Goal: Information Seeking & Learning: Compare options

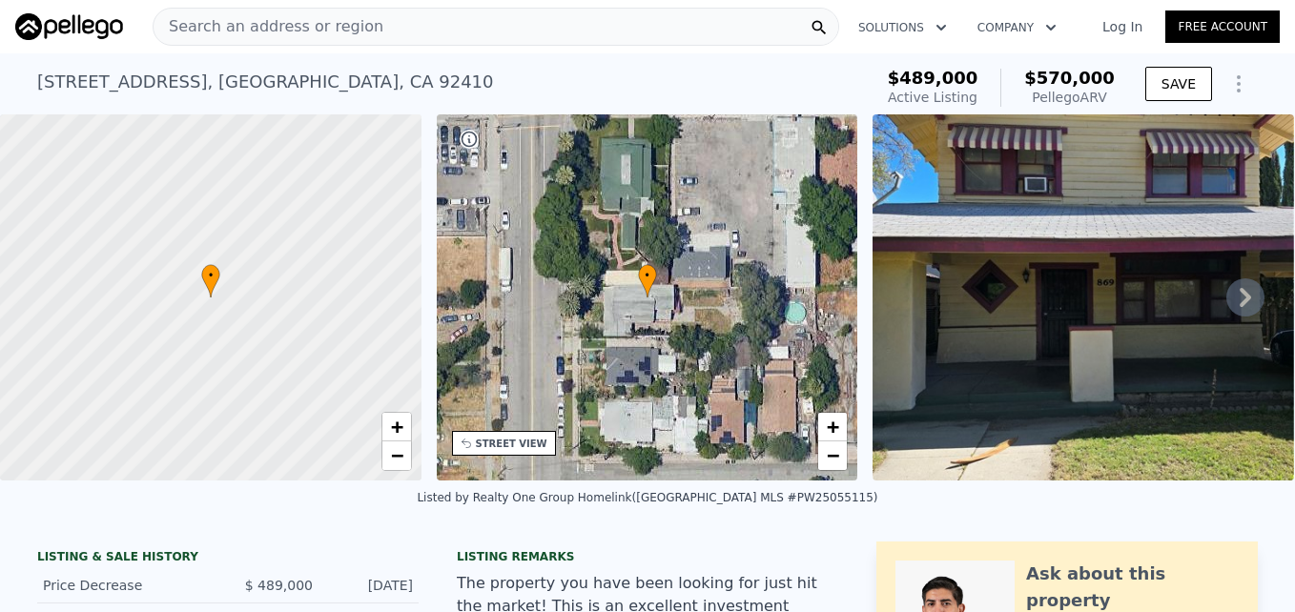
click at [345, 29] on span "Search an address or region" at bounding box center [269, 26] width 230 height 23
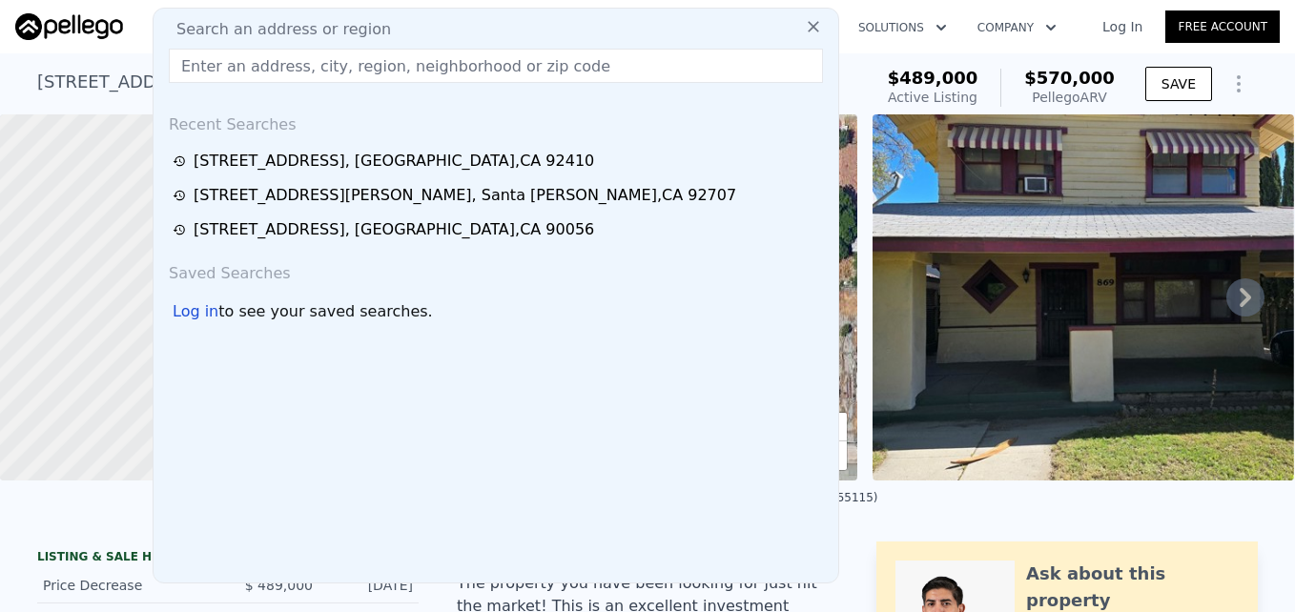
click at [339, 55] on input "text" at bounding box center [496, 66] width 654 height 34
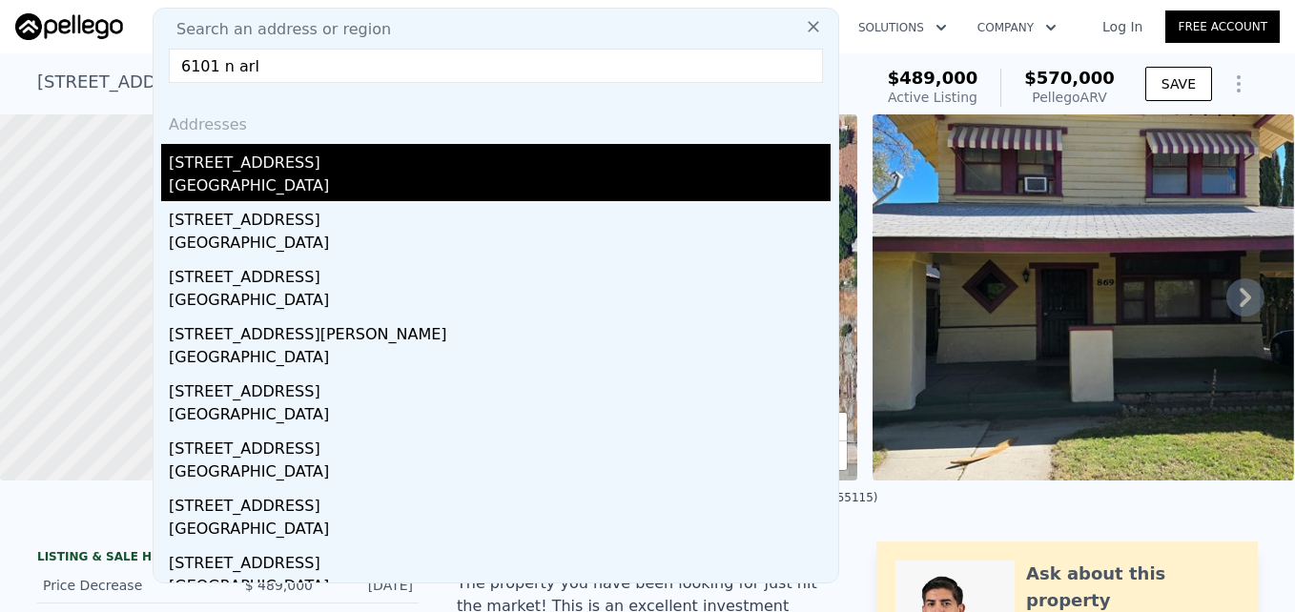
type input "6101 n arl"
click at [313, 191] on div "East Richmond Heights, CA 94805" at bounding box center [500, 188] width 662 height 27
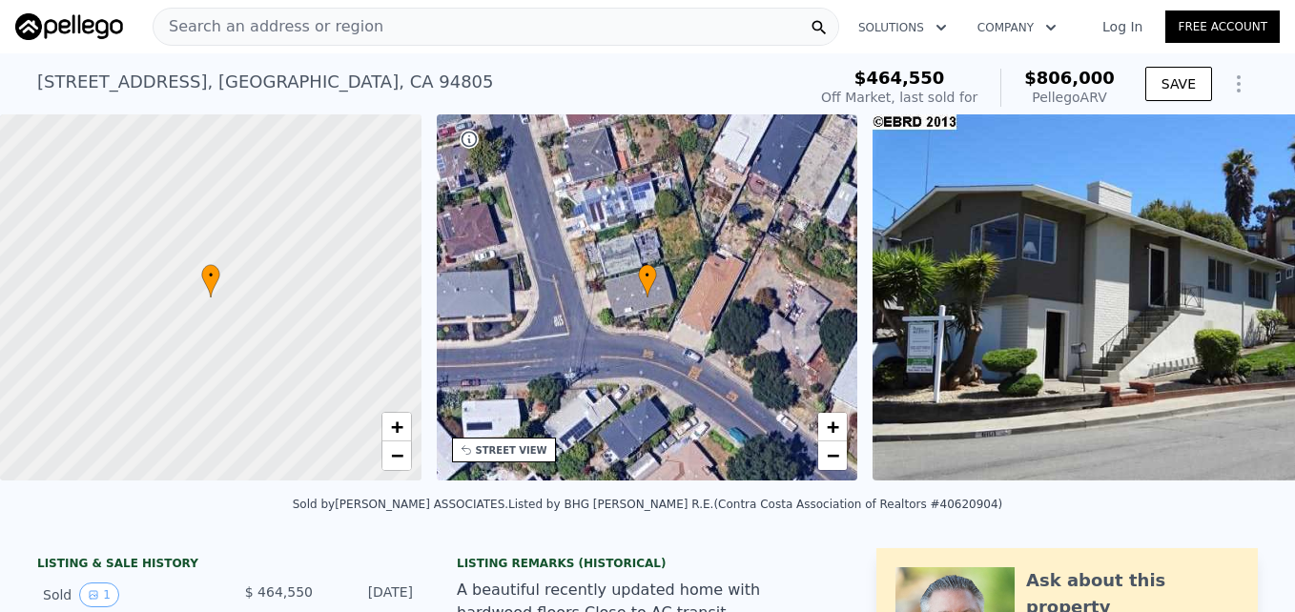
click at [538, 36] on div "Search an address or region" at bounding box center [496, 27] width 687 height 38
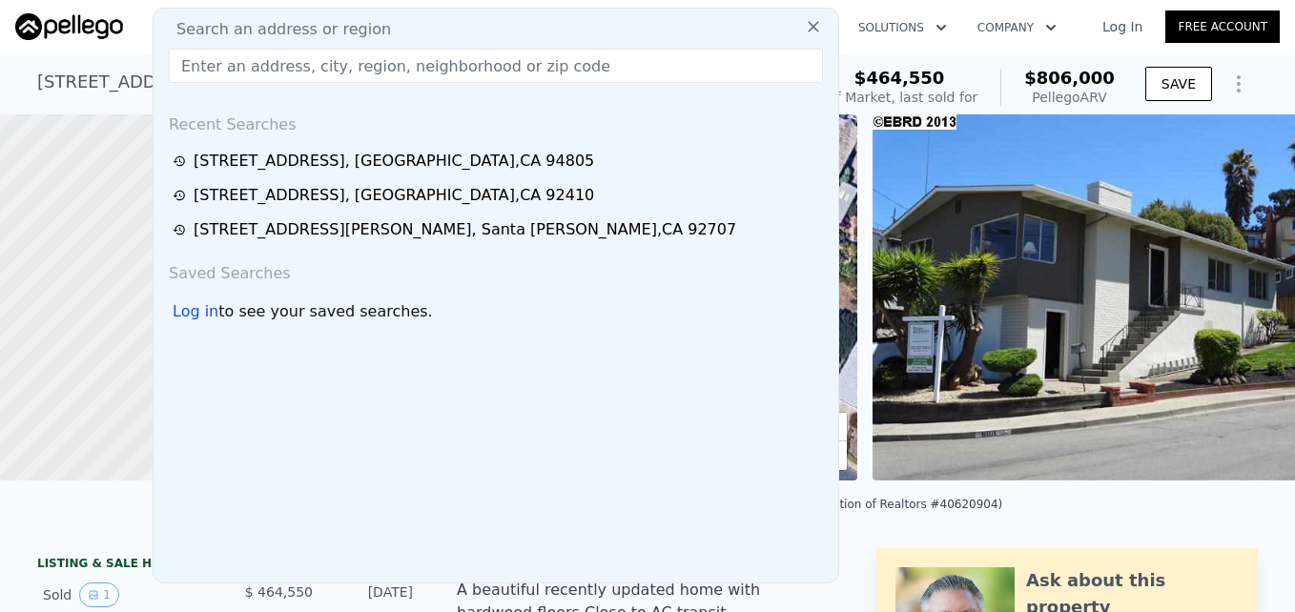
paste input "6101 N Arlington Blvd, San Pablo, CA 94806"
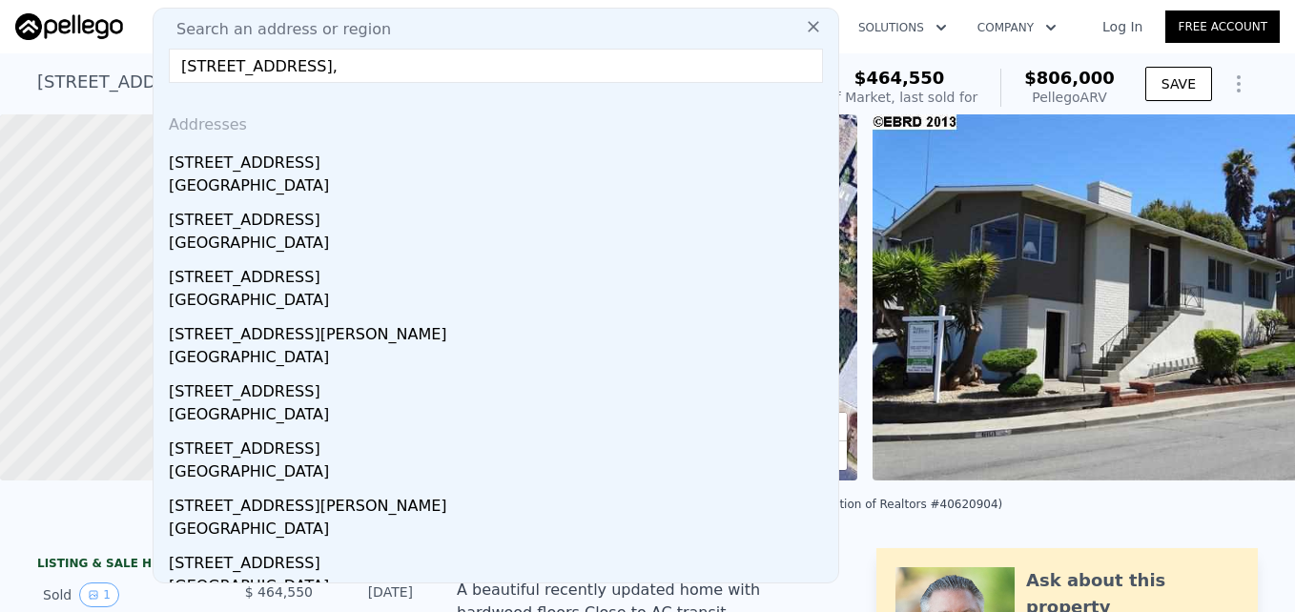
type input "6101 N Arlington Blvd,"
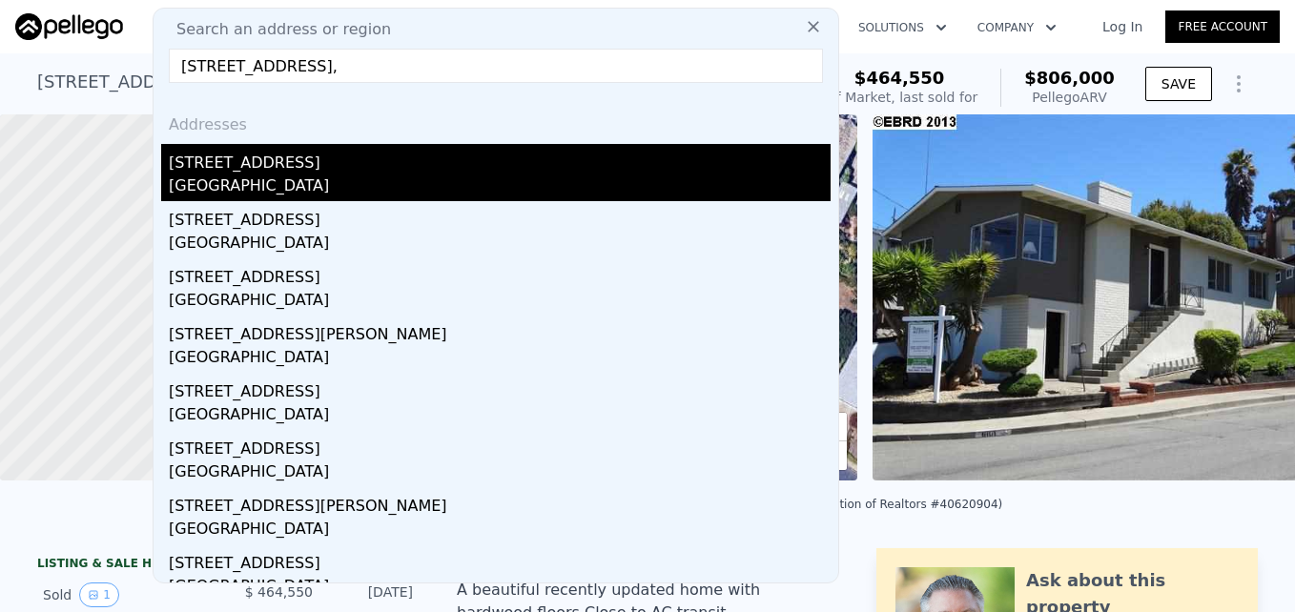
click at [391, 186] on div "Contra Costa County, CA 94806" at bounding box center [500, 188] width 662 height 27
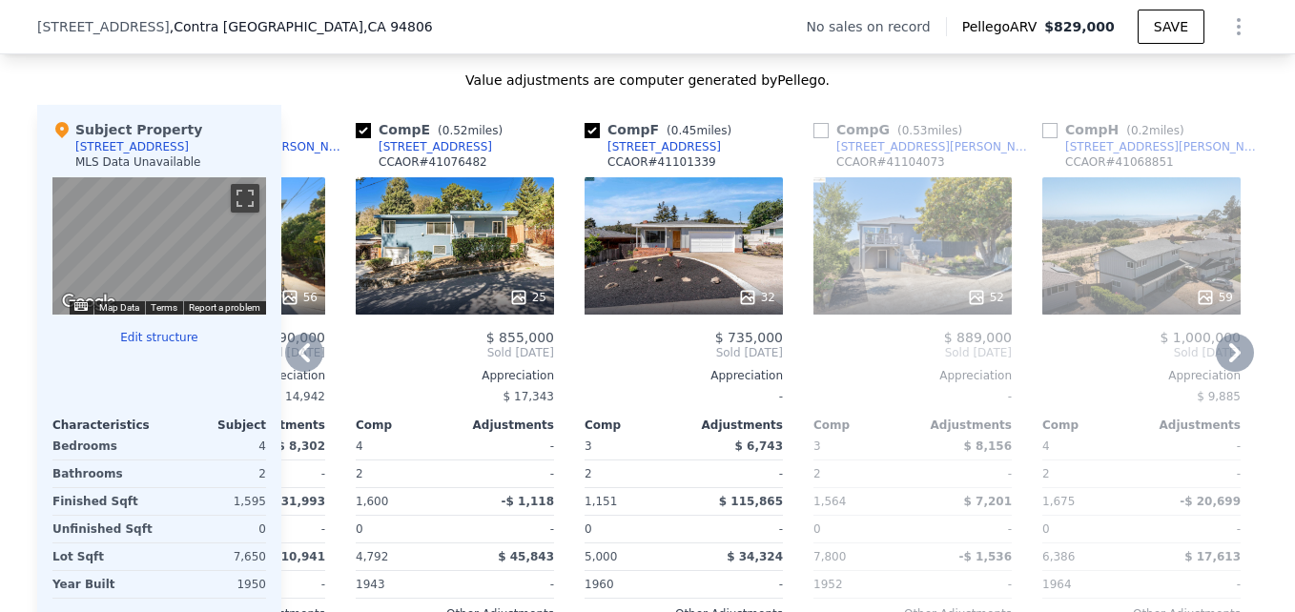
scroll to position [1799, 0]
click at [655, 155] on div "5905 Bernhard Ave" at bounding box center [663, 147] width 113 height 15
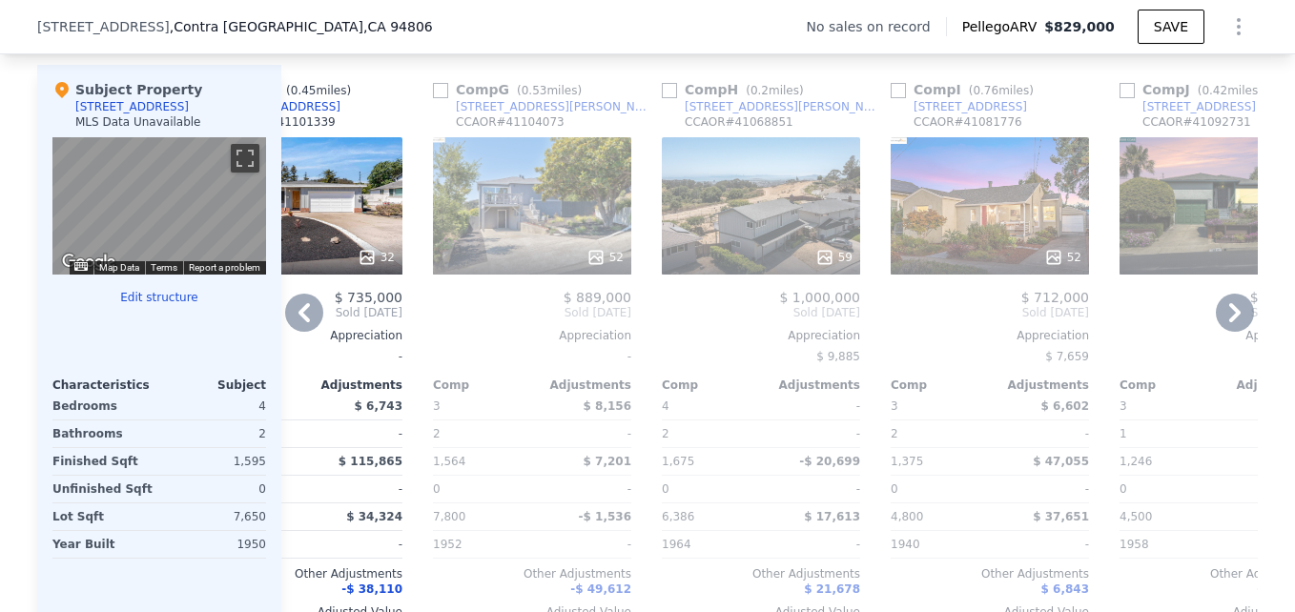
scroll to position [1845, 0]
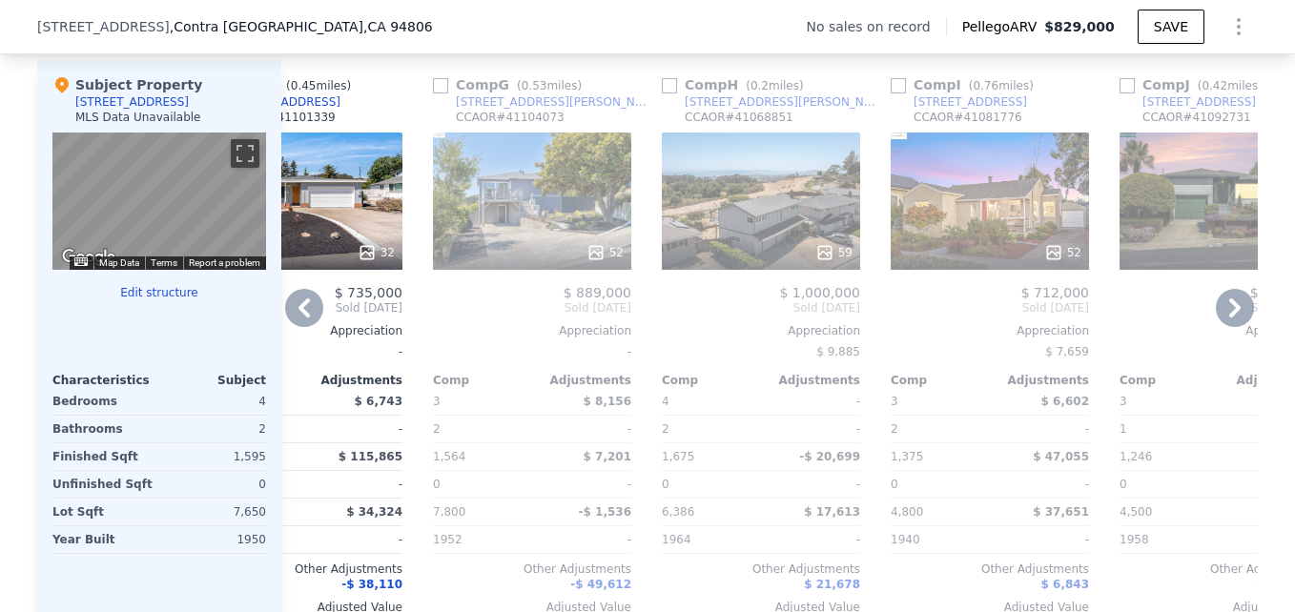
click at [546, 229] on div "52" at bounding box center [532, 201] width 198 height 137
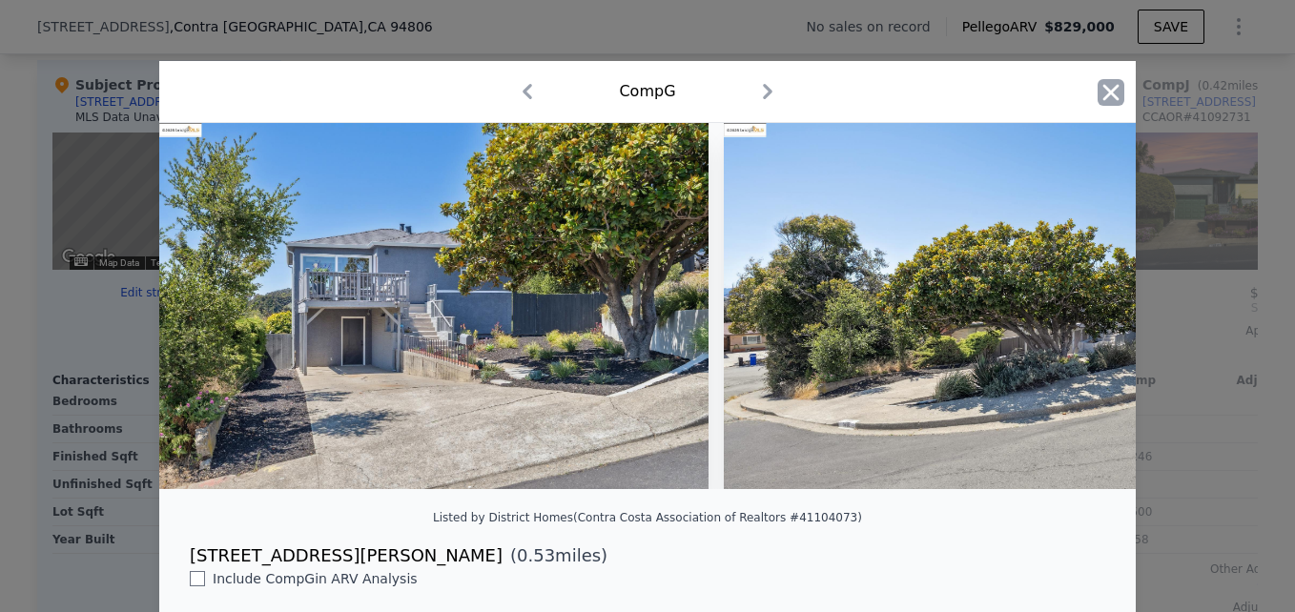
click at [1111, 89] on icon "button" at bounding box center [1111, 92] width 27 height 27
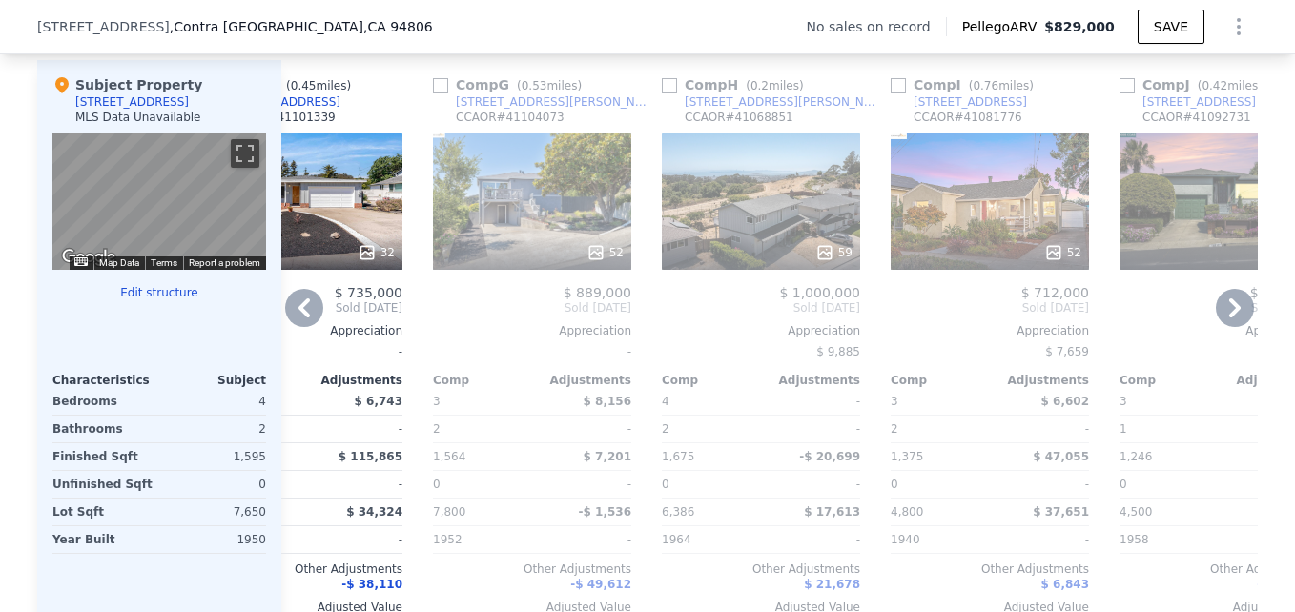
click at [525, 109] on div "5866 Ralston Ave" at bounding box center [555, 101] width 198 height 15
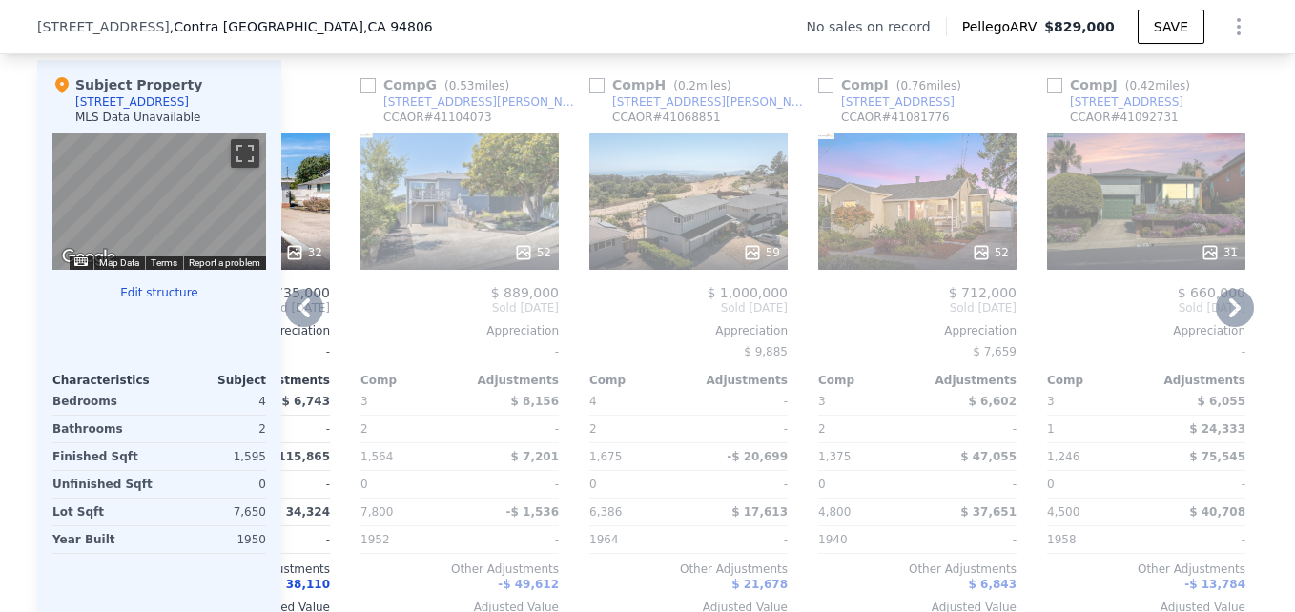
click at [946, 227] on div "52" at bounding box center [917, 201] width 198 height 137
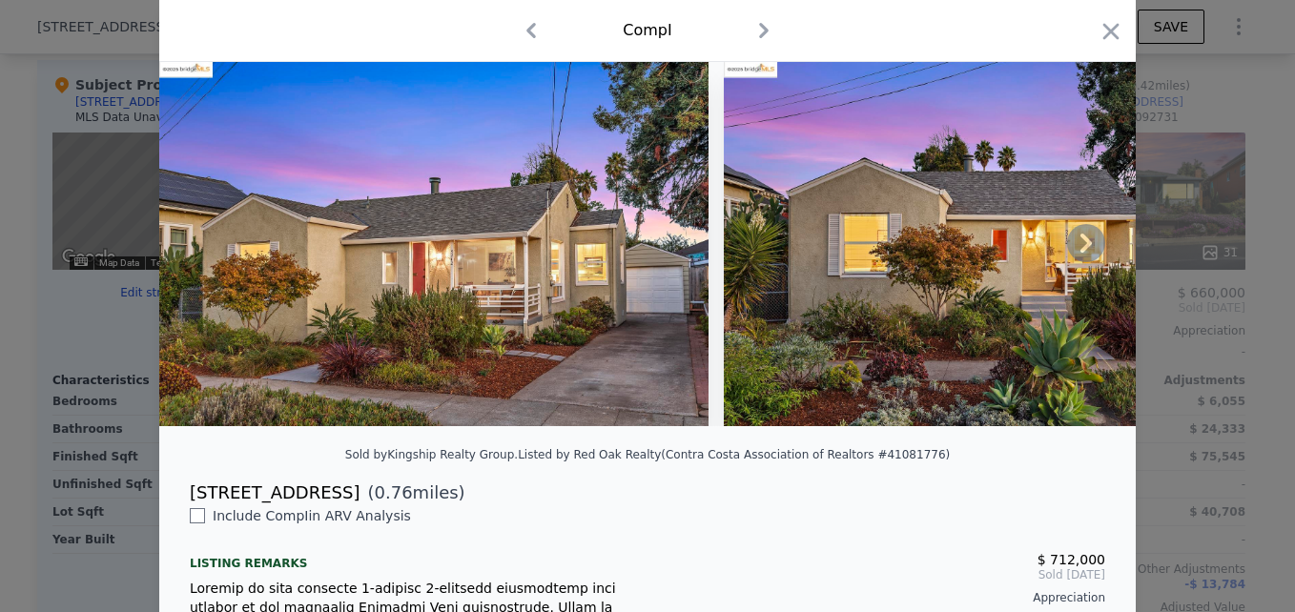
scroll to position [63, 0]
click at [1109, 29] on icon "button" at bounding box center [1111, 31] width 27 height 27
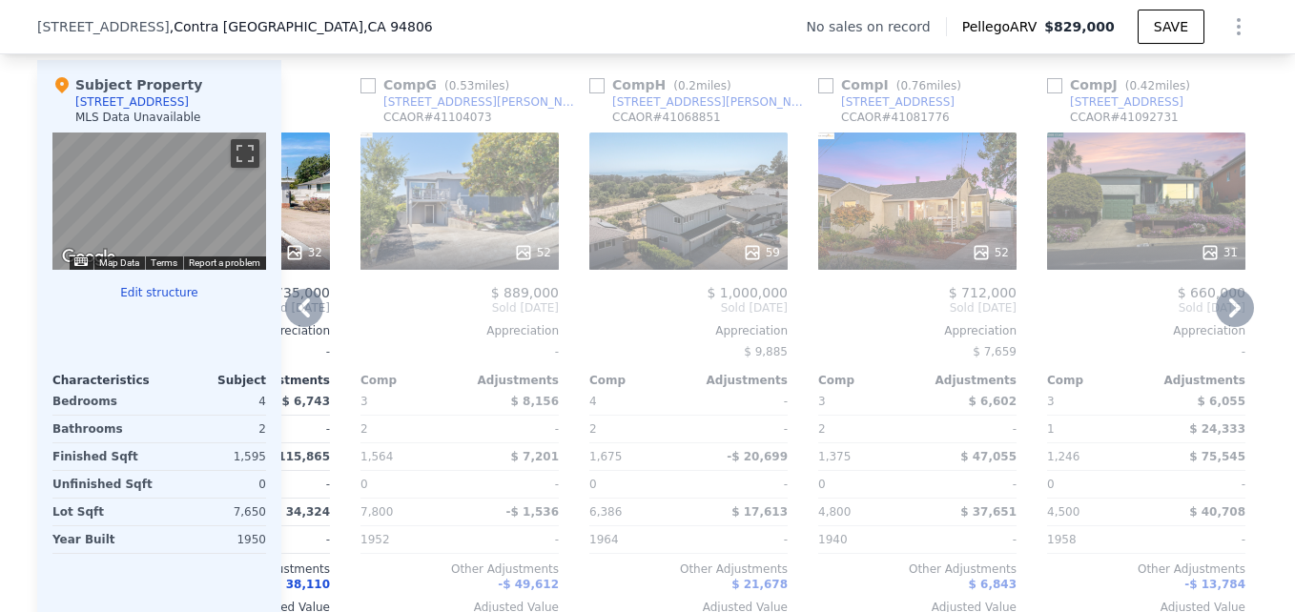
click at [887, 110] on div "5212 Esmond Ave" at bounding box center [897, 101] width 113 height 15
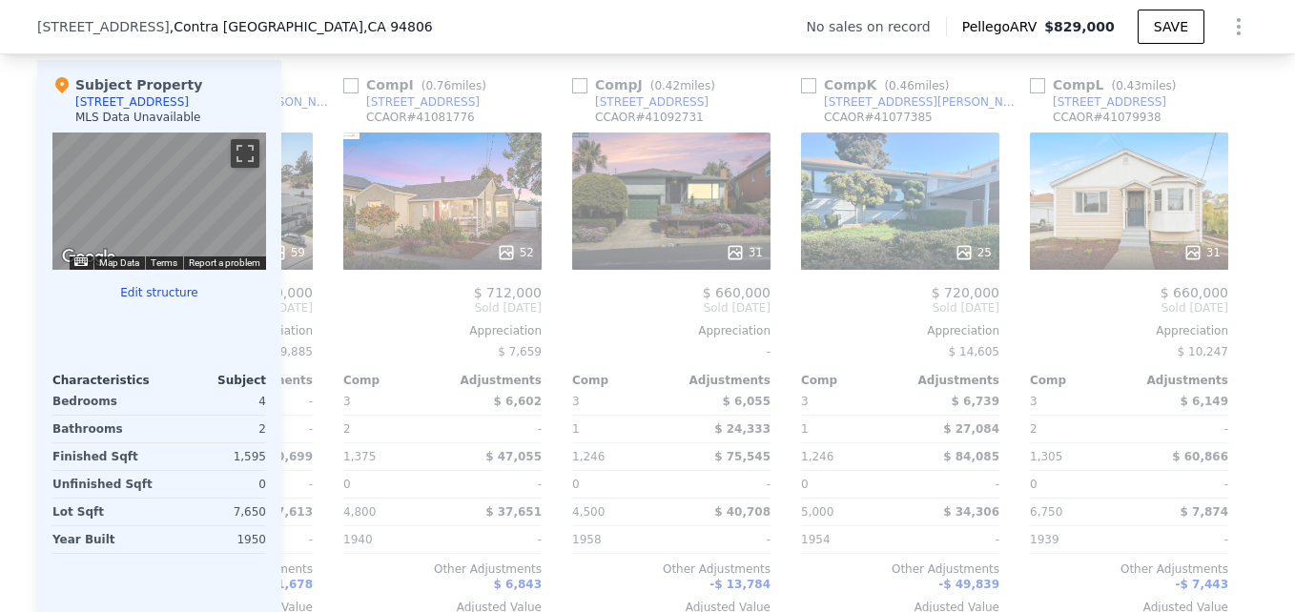
scroll to position [0, 1816]
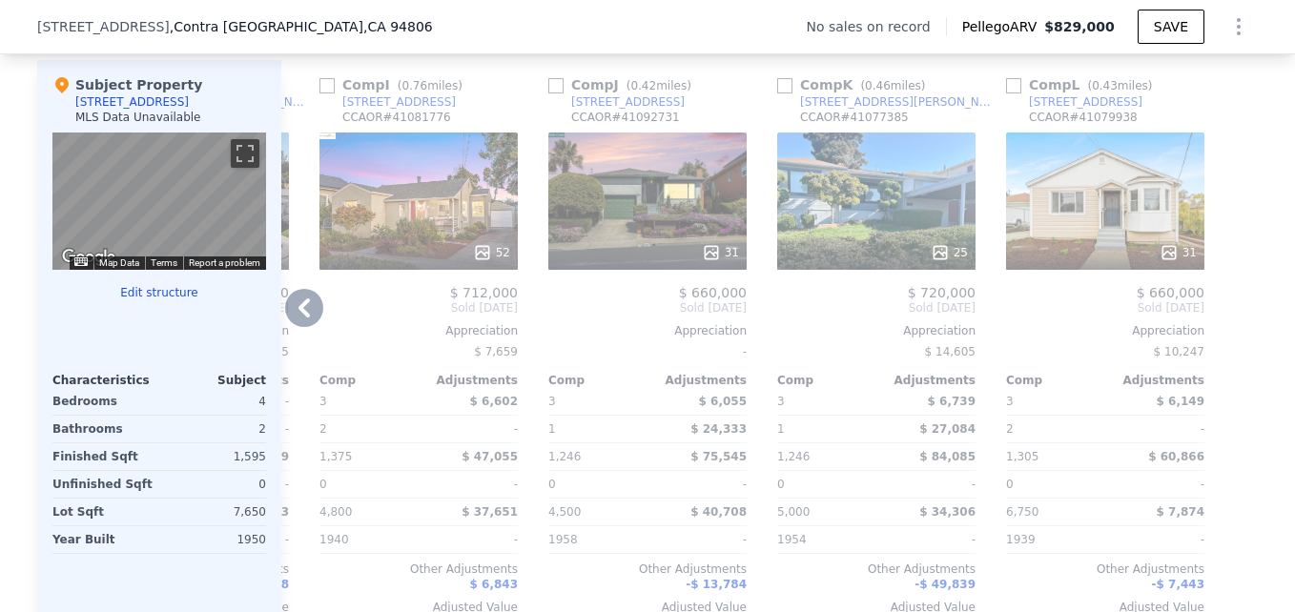
click at [642, 230] on div "31" at bounding box center [647, 201] width 198 height 137
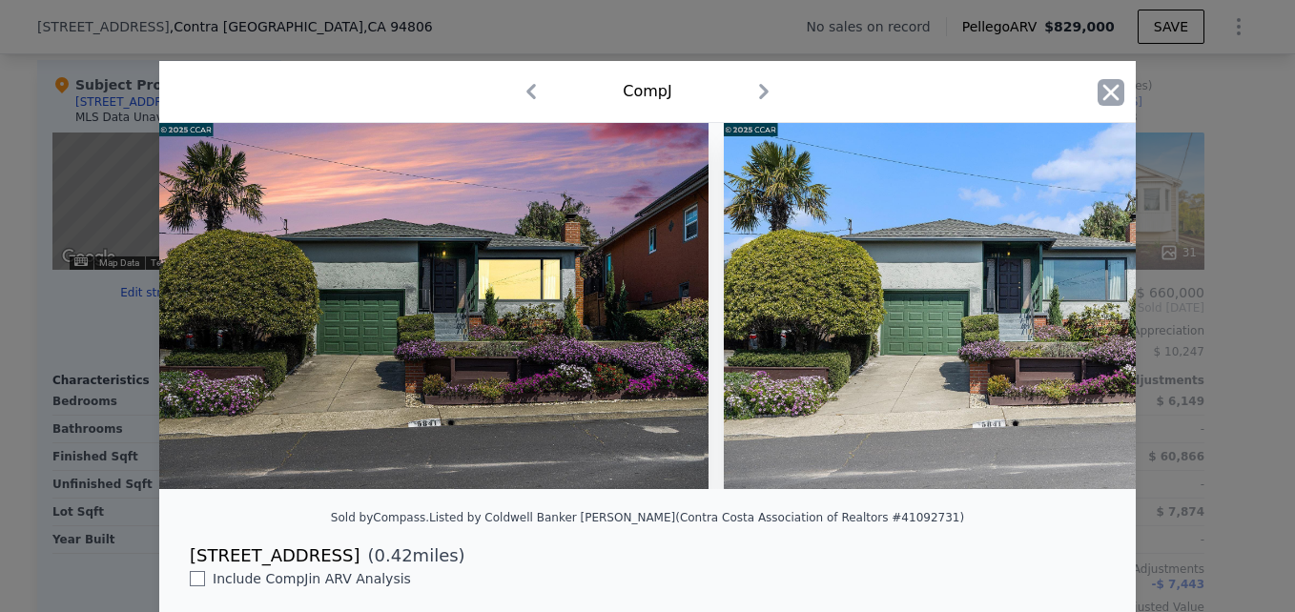
click at [1105, 91] on icon "button" at bounding box center [1111, 92] width 16 height 16
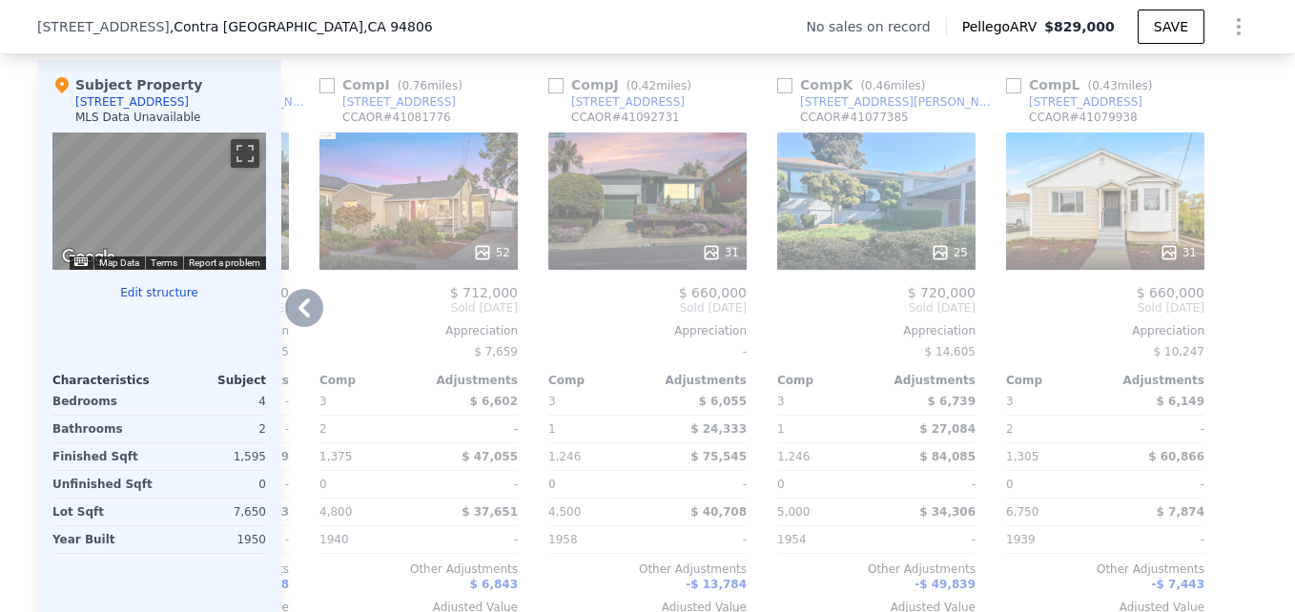
click at [609, 110] on div "[STREET_ADDRESS]" at bounding box center [627, 101] width 113 height 15
click at [1080, 215] on div "31" at bounding box center [1105, 201] width 198 height 137
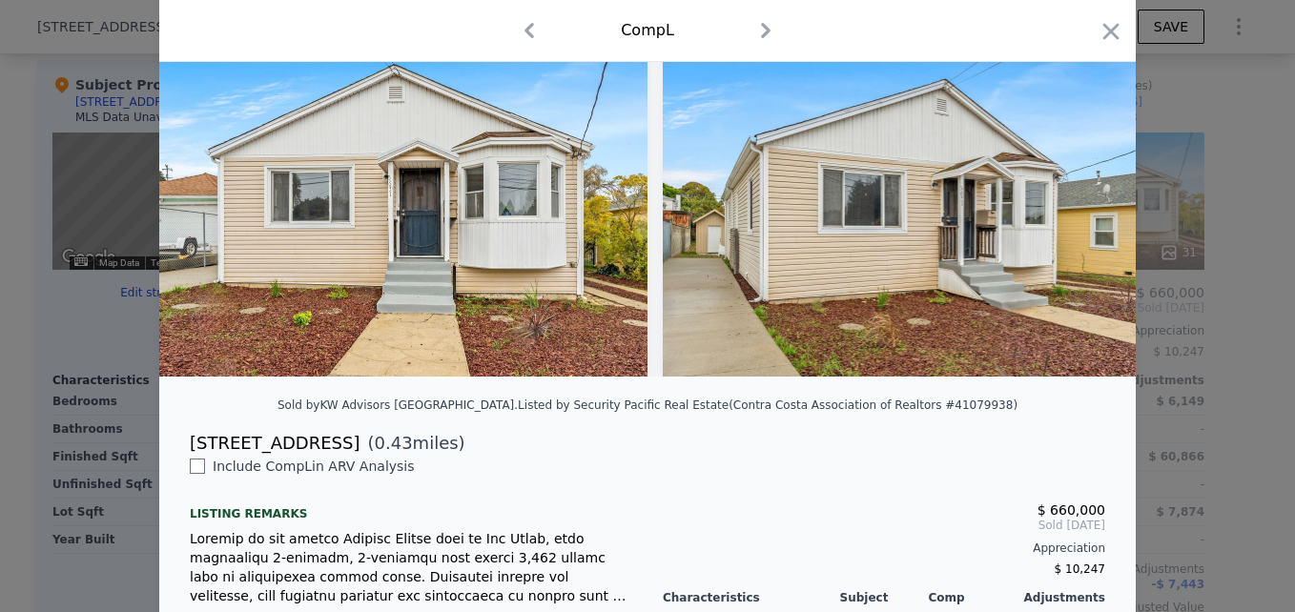
scroll to position [113, 0]
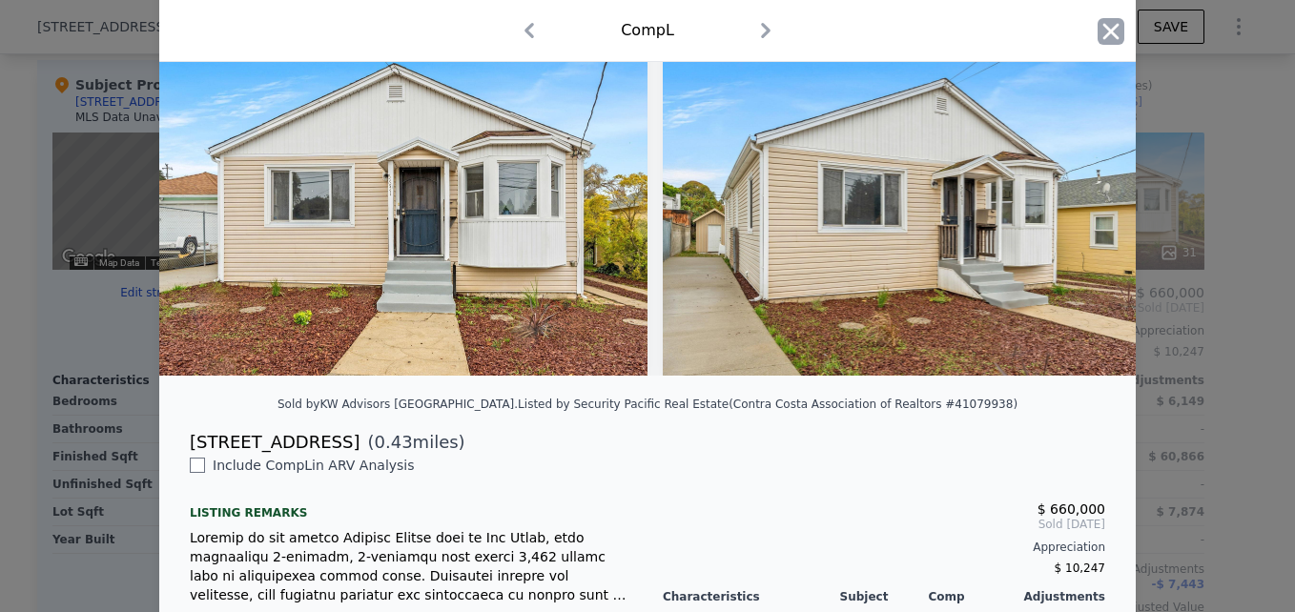
click at [1108, 37] on icon "button" at bounding box center [1111, 31] width 16 height 16
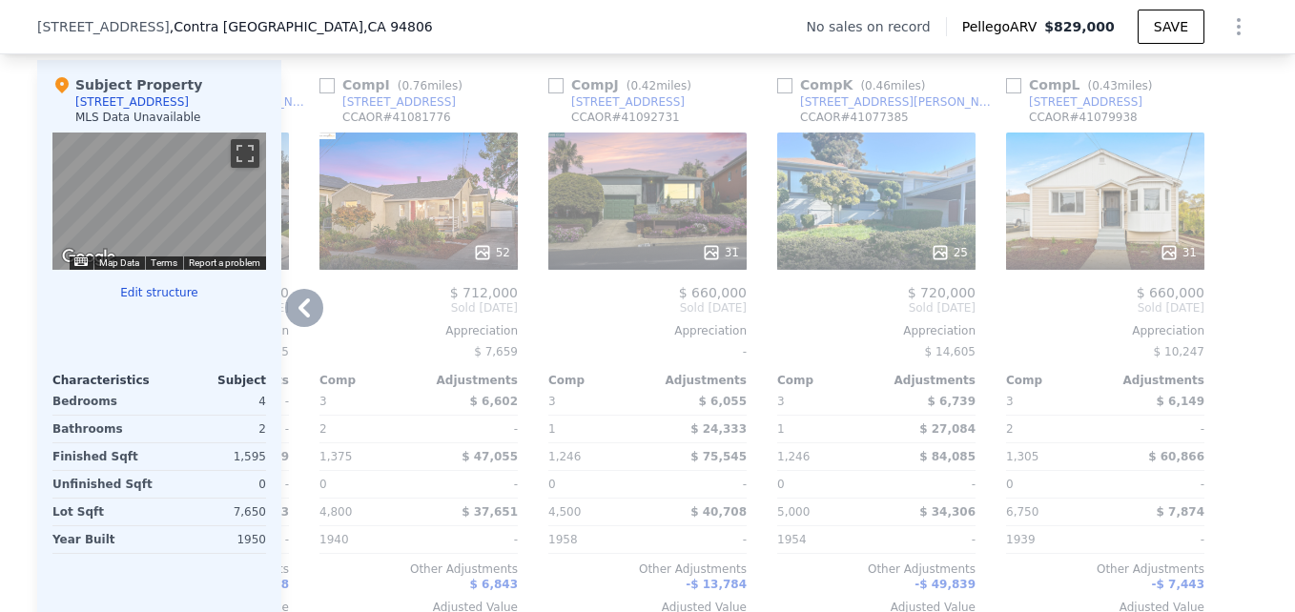
click at [1074, 94] on div "Comp L ( 0.43 miles)" at bounding box center [1083, 84] width 154 height 19
click at [1080, 110] on div "5631 Shasta Ave" at bounding box center [1085, 101] width 113 height 15
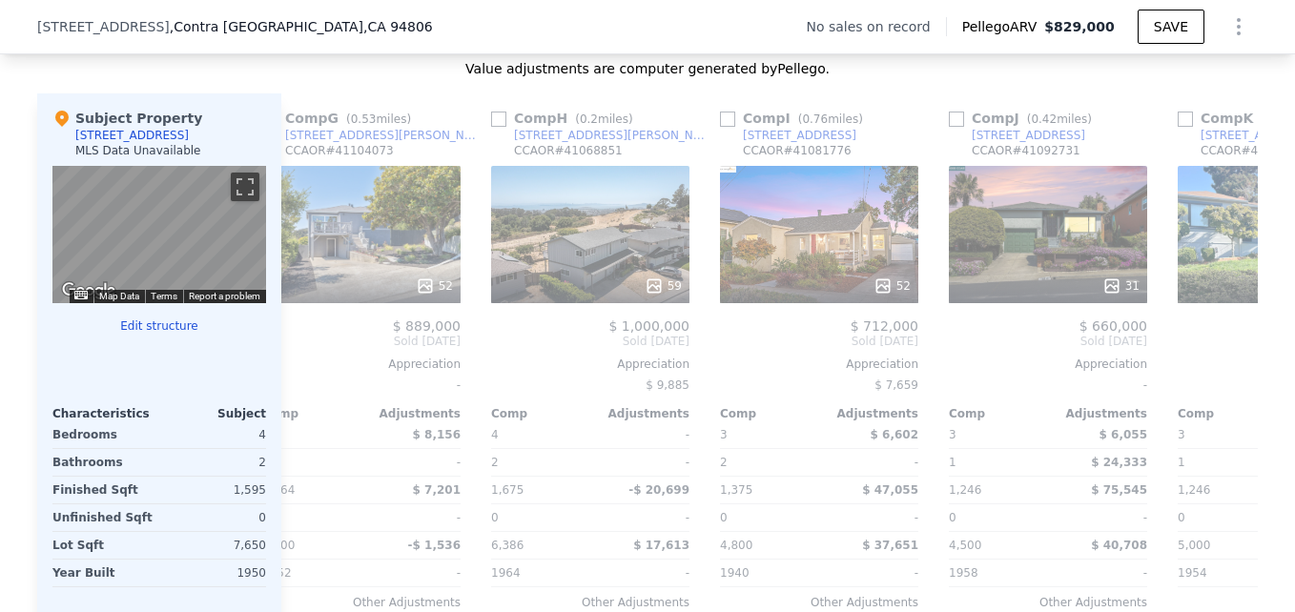
scroll to position [0, 1816]
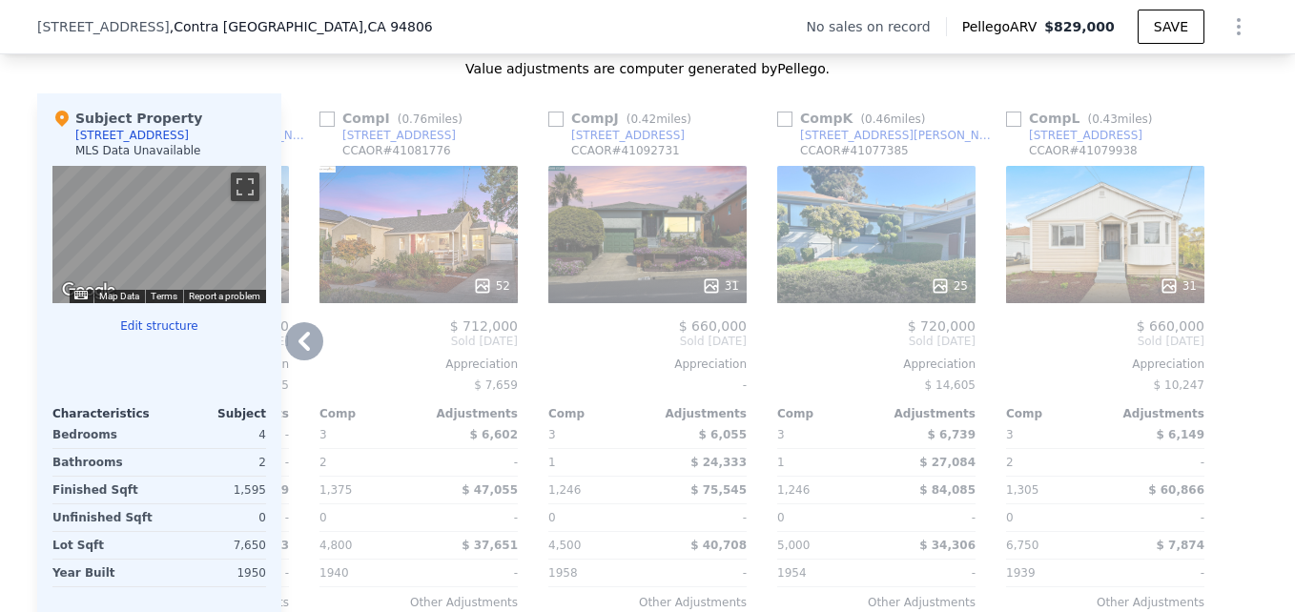
click at [1066, 143] on div "5631 Shasta Ave" at bounding box center [1085, 135] width 113 height 15
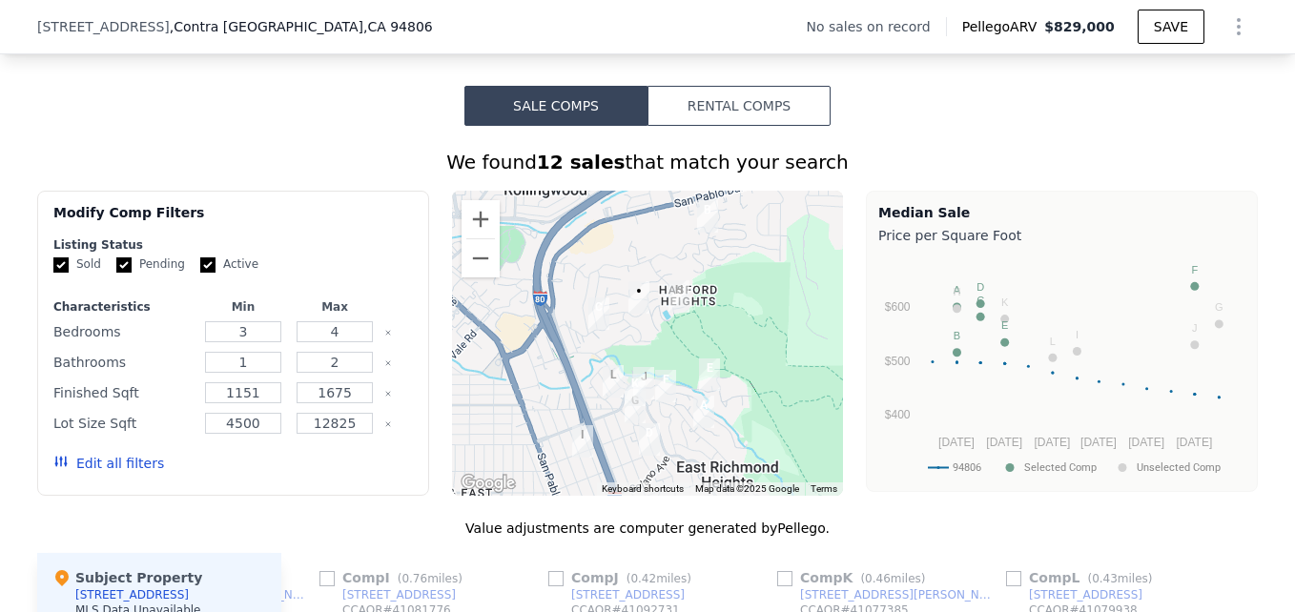
scroll to position [1351, 0]
click at [484, 278] on button "Zoom out" at bounding box center [481, 259] width 38 height 38
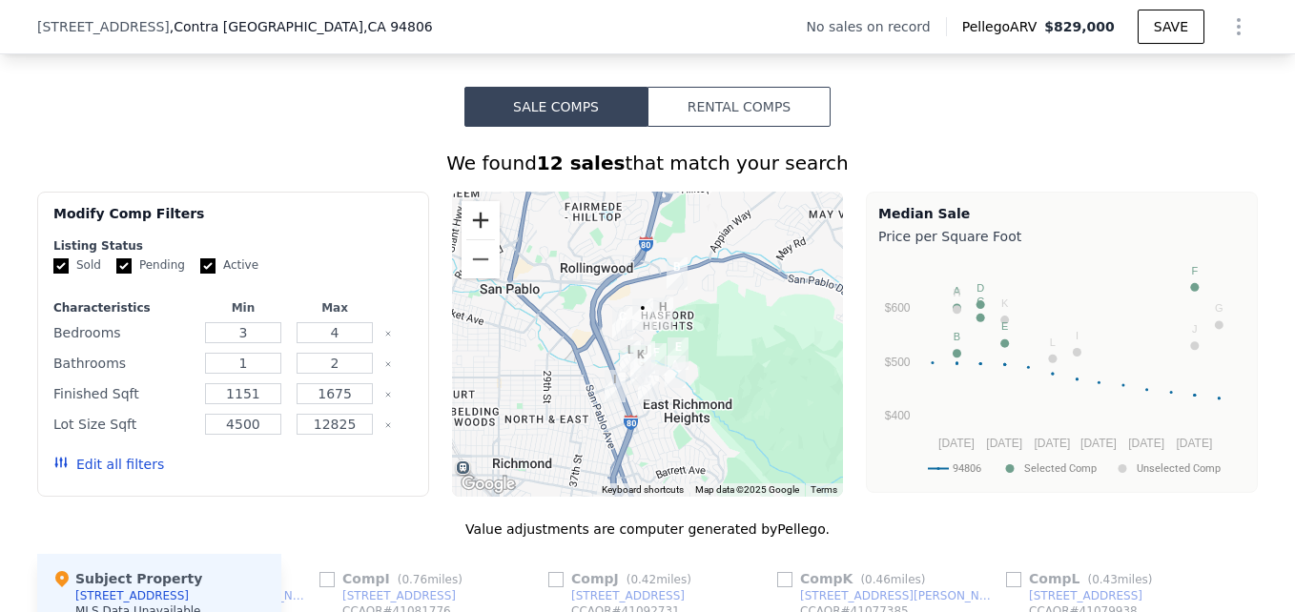
click at [483, 224] on button "Zoom in" at bounding box center [481, 220] width 38 height 38
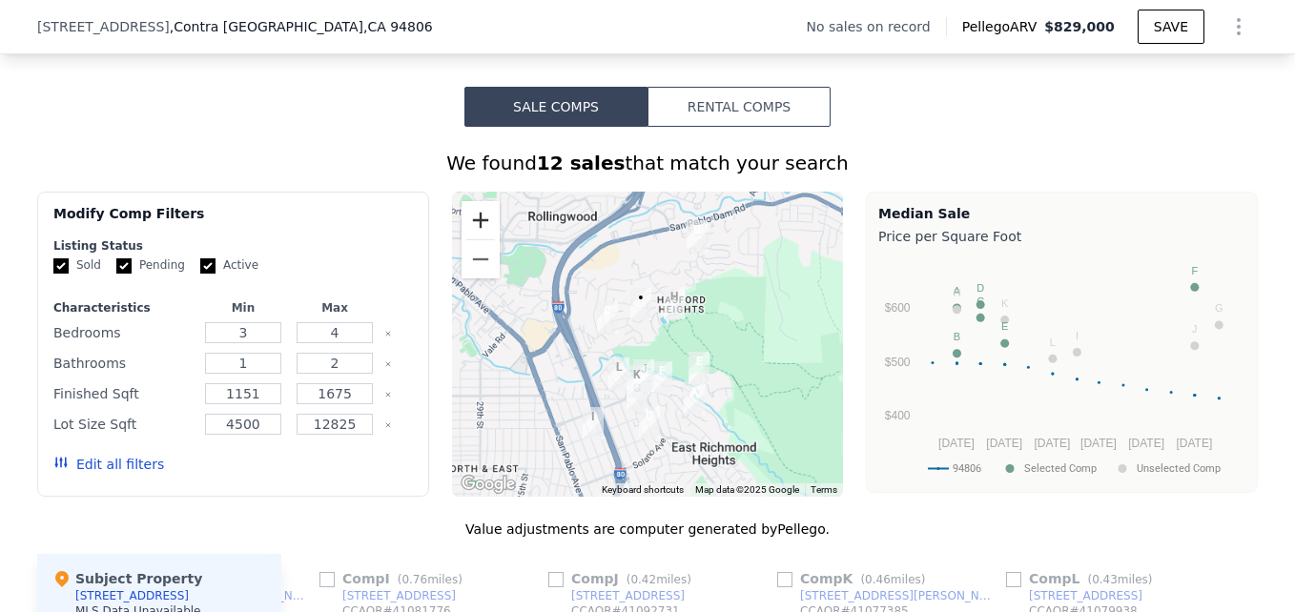
click at [483, 224] on button "Zoom in" at bounding box center [481, 220] width 38 height 38
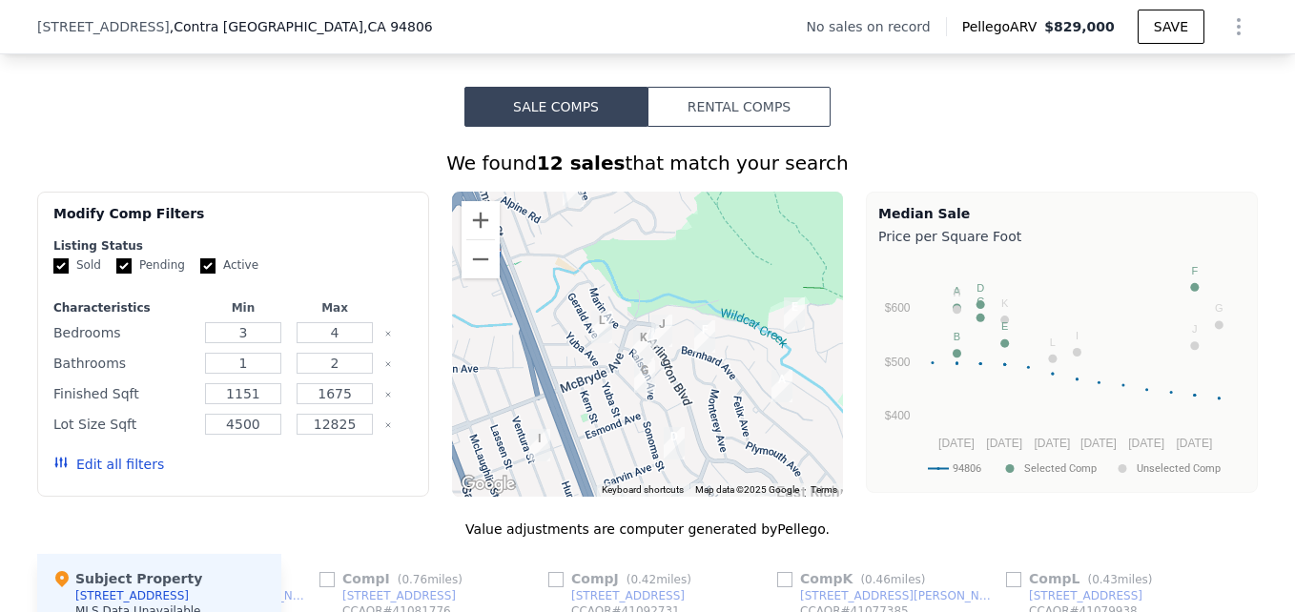
drag, startPoint x: 669, startPoint y: 442, endPoint x: 690, endPoint y: 309, distance: 134.2
click at [690, 309] on div at bounding box center [648, 344] width 392 height 305
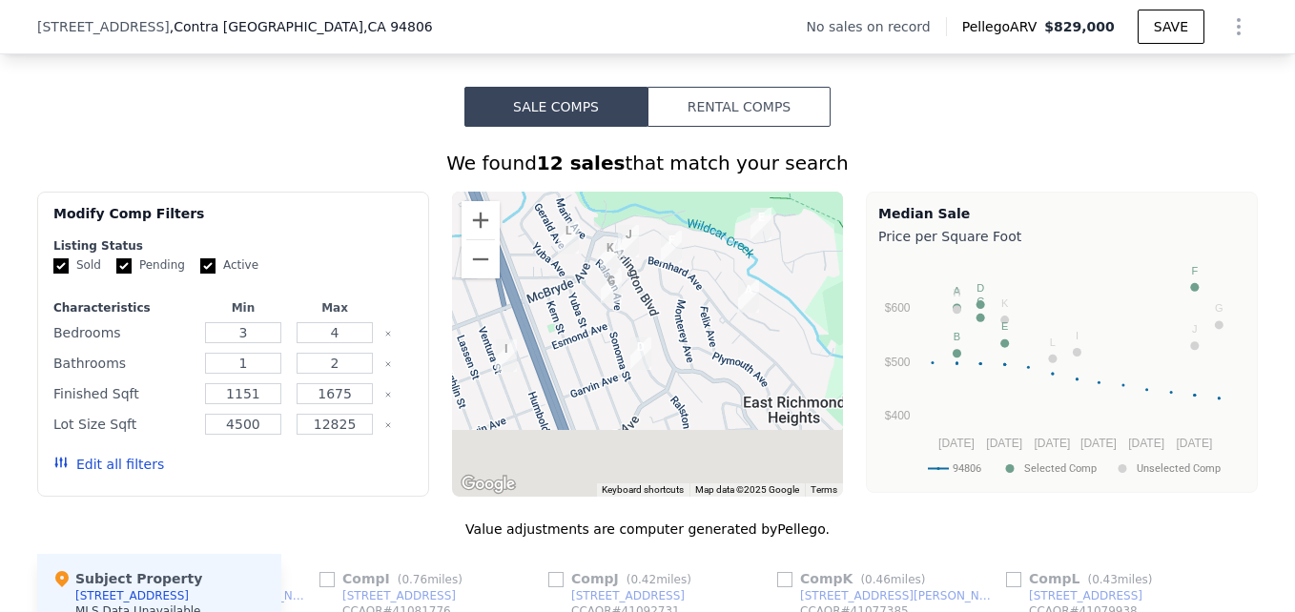
drag, startPoint x: 656, startPoint y: 397, endPoint x: 628, endPoint y: 327, distance: 74.9
click at [628, 327] on div at bounding box center [648, 344] width 392 height 305
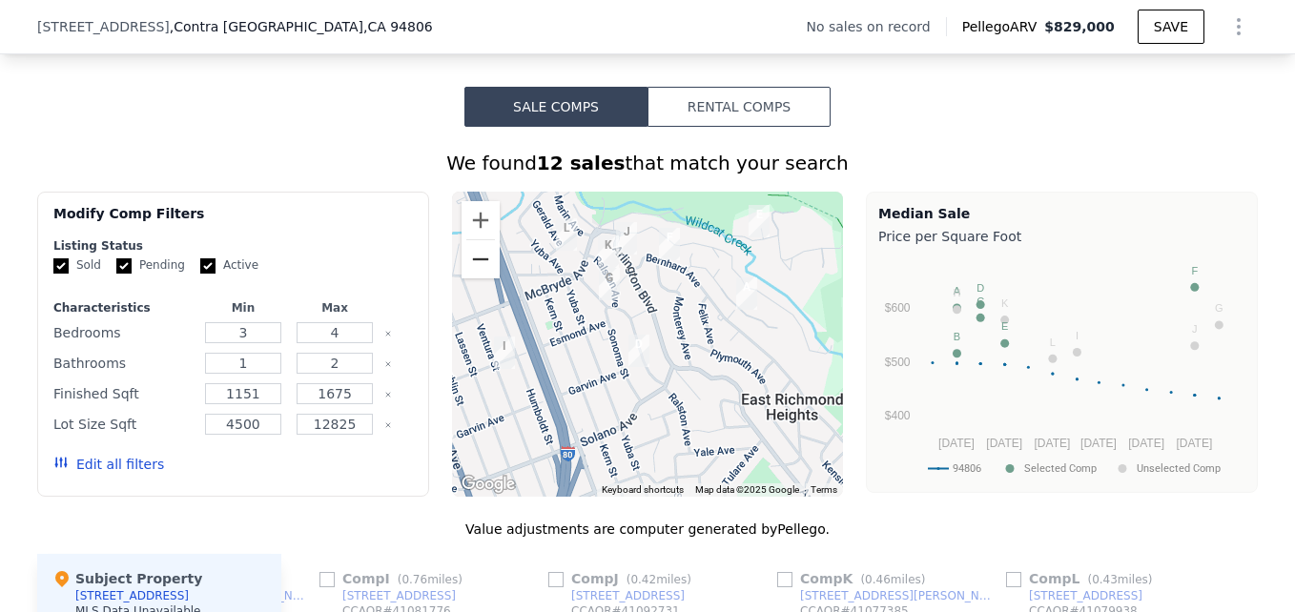
click at [474, 278] on button "Zoom out" at bounding box center [481, 259] width 38 height 38
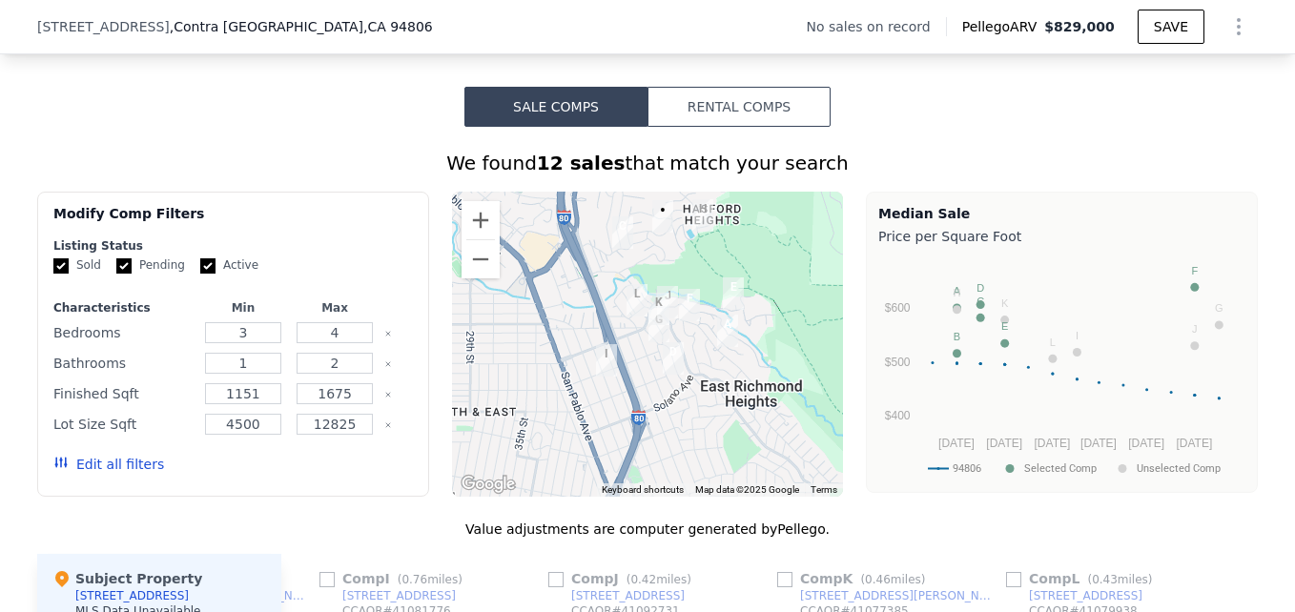
drag, startPoint x: 600, startPoint y: 293, endPoint x: 634, endPoint y: 315, distance: 40.7
click at [679, 363] on div at bounding box center [875, 363] width 392 height 0
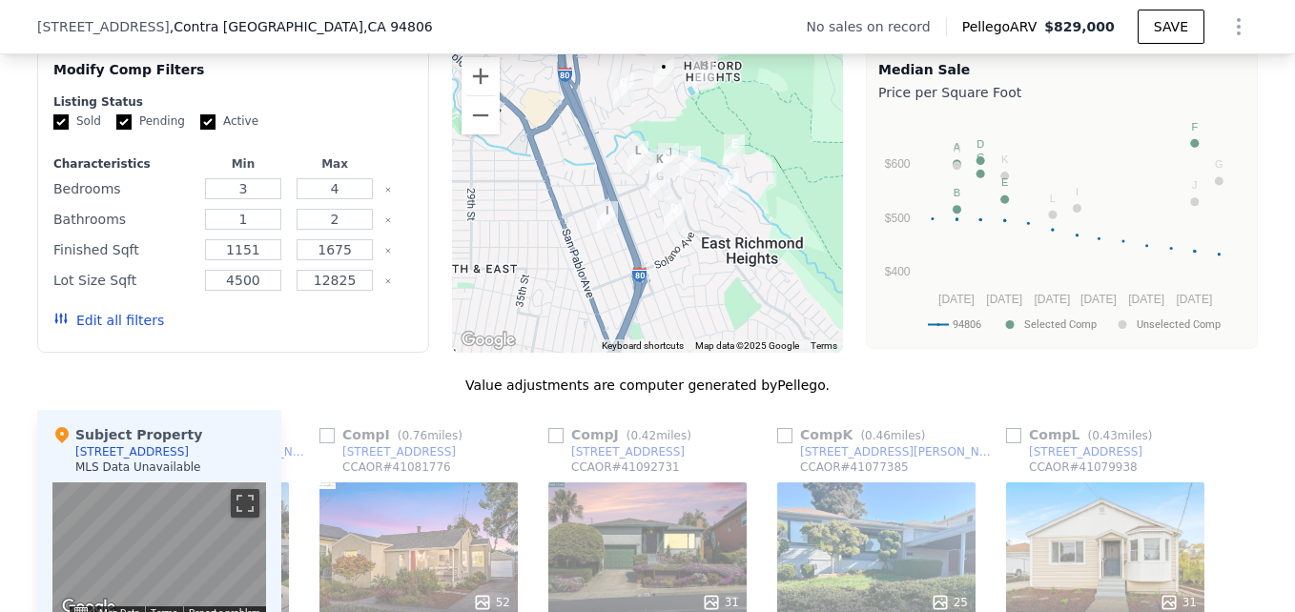
scroll to position [1469, 0]
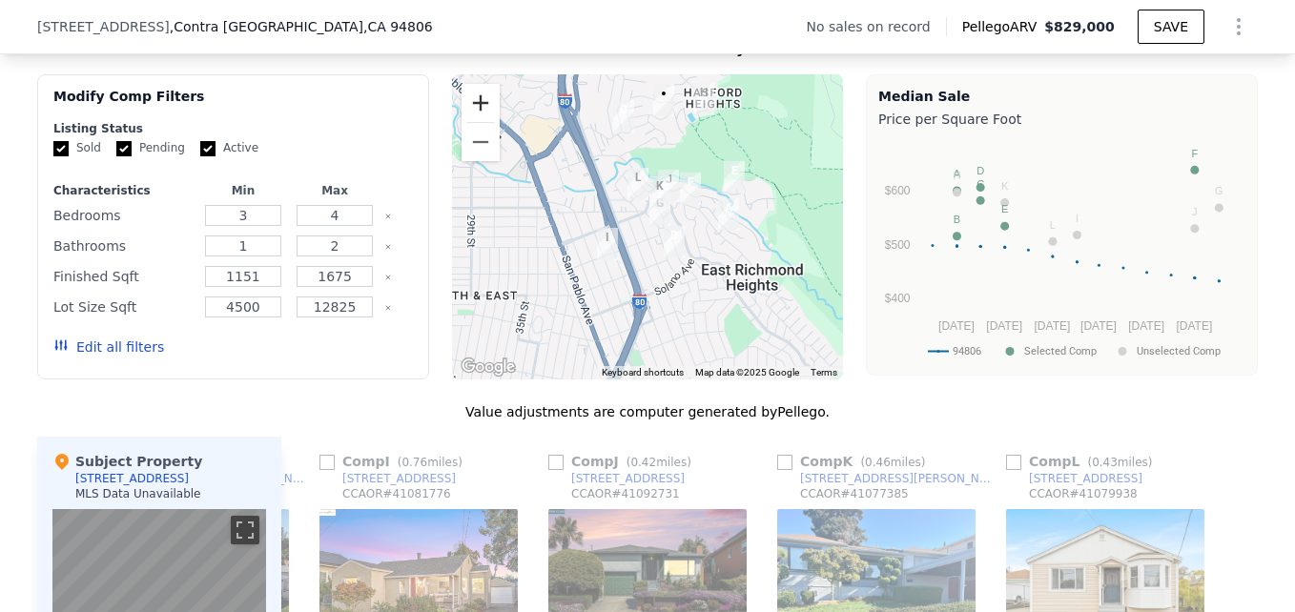
click at [471, 117] on button "Zoom in" at bounding box center [481, 103] width 38 height 38
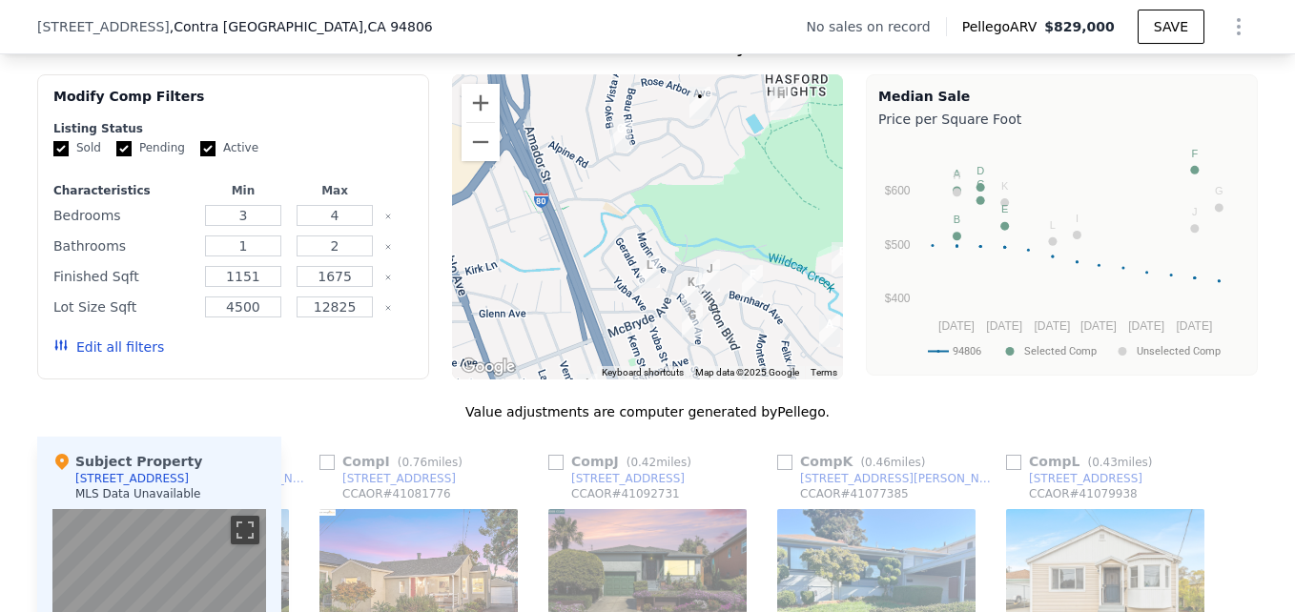
drag, startPoint x: 644, startPoint y: 142, endPoint x: 664, endPoint y: 267, distance: 126.5
click at [664, 267] on div at bounding box center [648, 226] width 392 height 305
click at [480, 122] on button "Zoom in" at bounding box center [481, 103] width 38 height 38
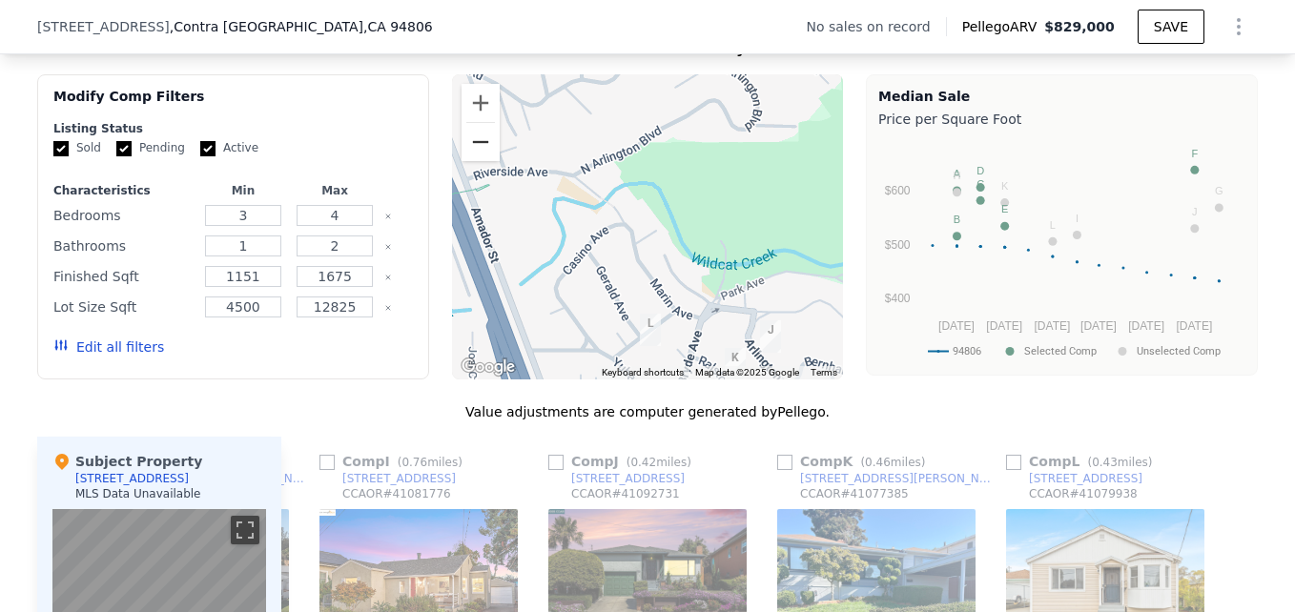
click at [469, 161] on button "Zoom out" at bounding box center [481, 142] width 38 height 38
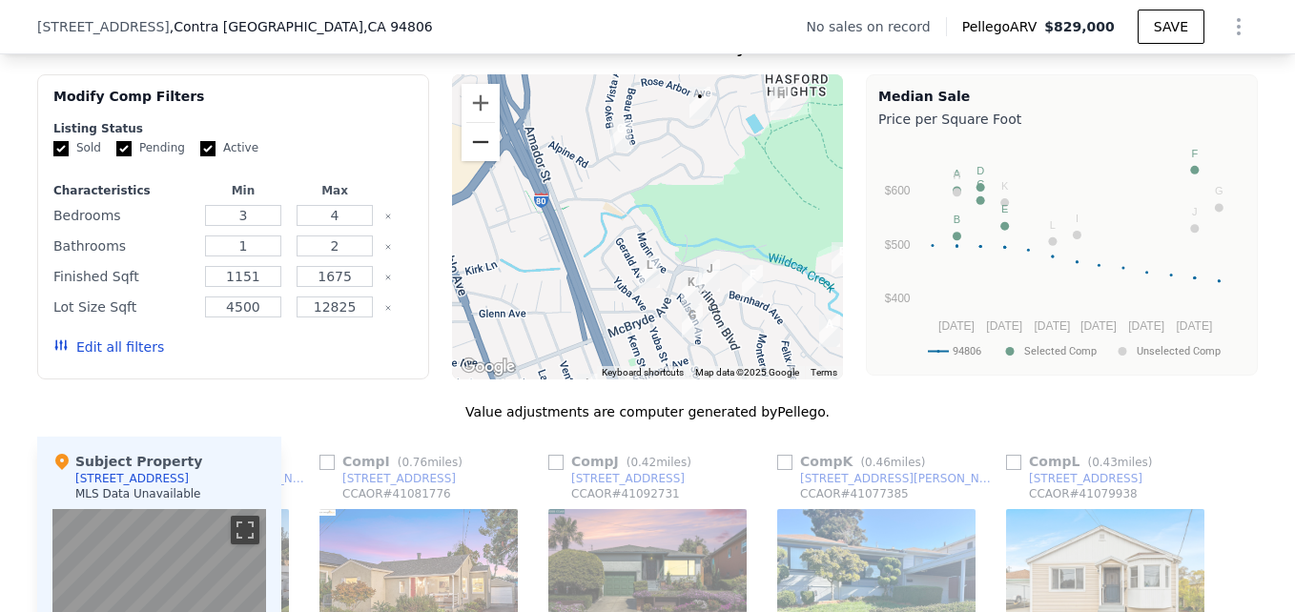
scroll to position [1797, 0]
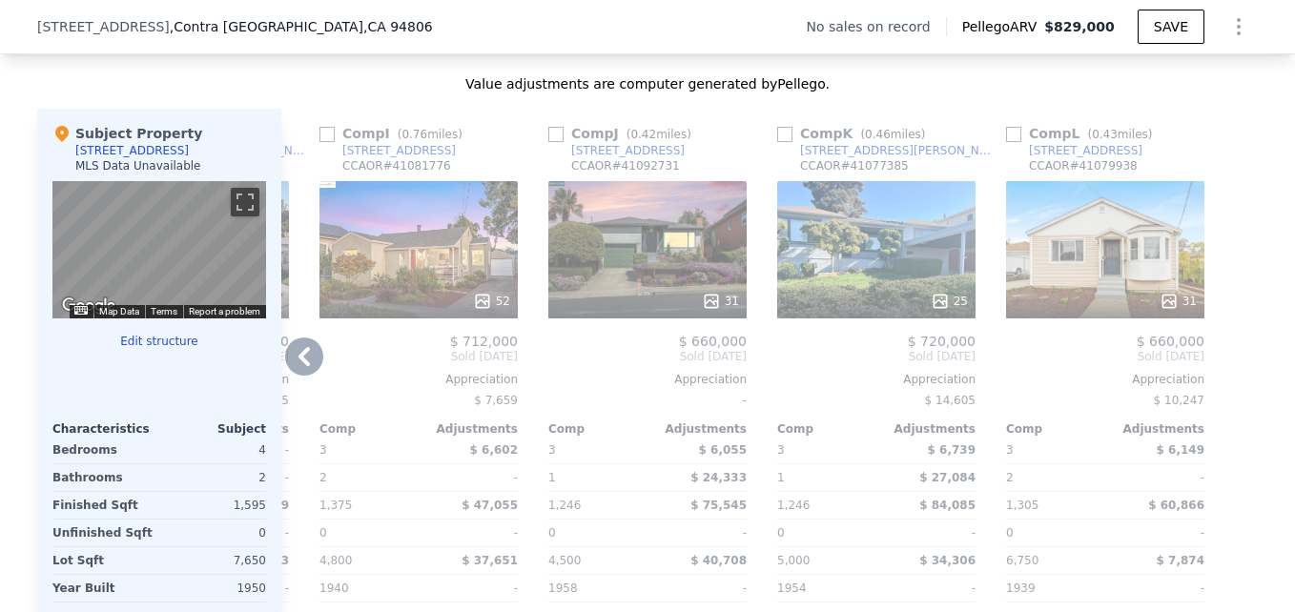
drag, startPoint x: 1079, startPoint y: 283, endPoint x: 1112, endPoint y: 281, distance: 33.4
click at [1112, 281] on div "31" at bounding box center [1105, 249] width 198 height 137
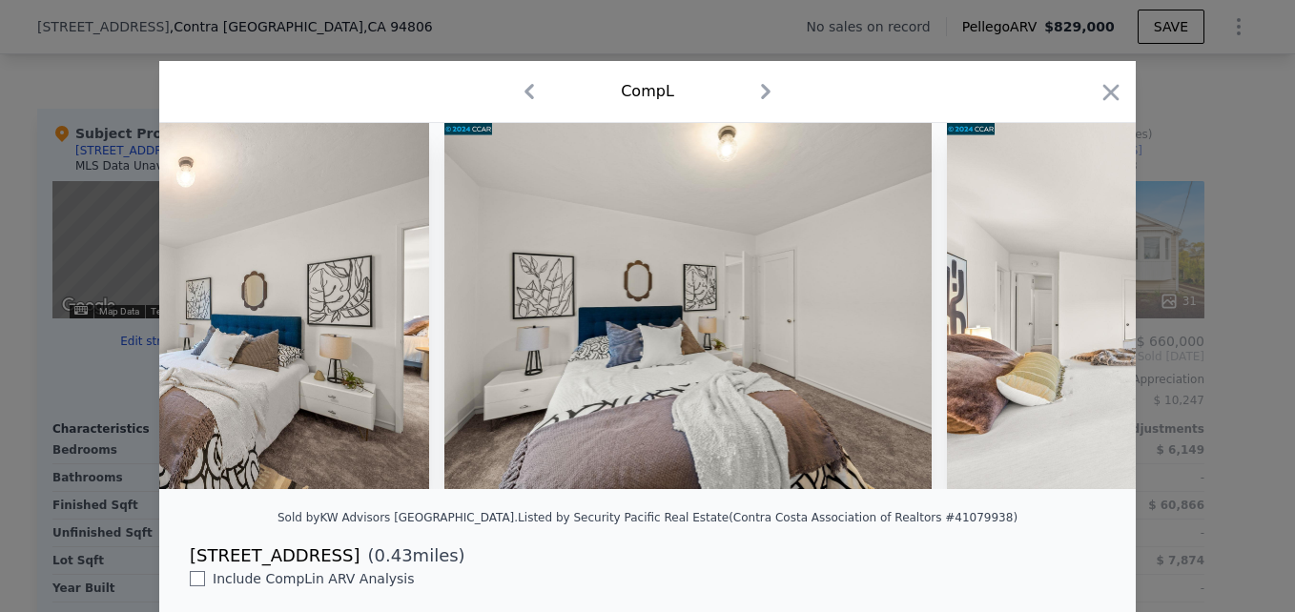
scroll to position [0, 11414]
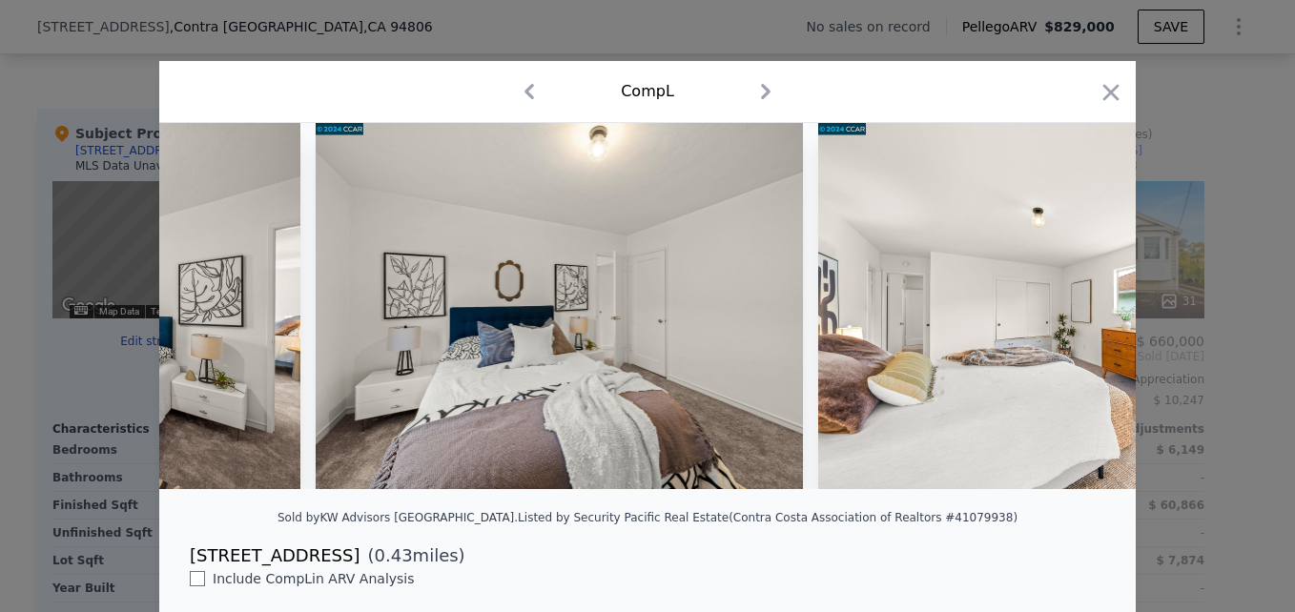
click at [1099, 78] on div "Comp L" at bounding box center [648, 91] width 946 height 31
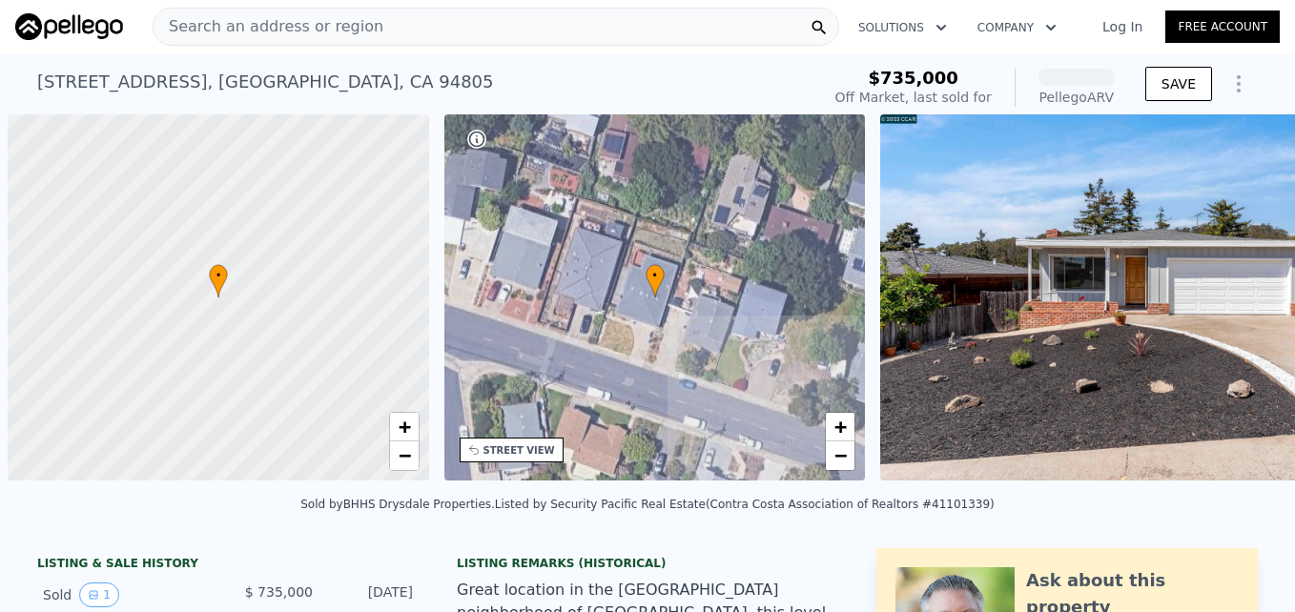
scroll to position [0, 8]
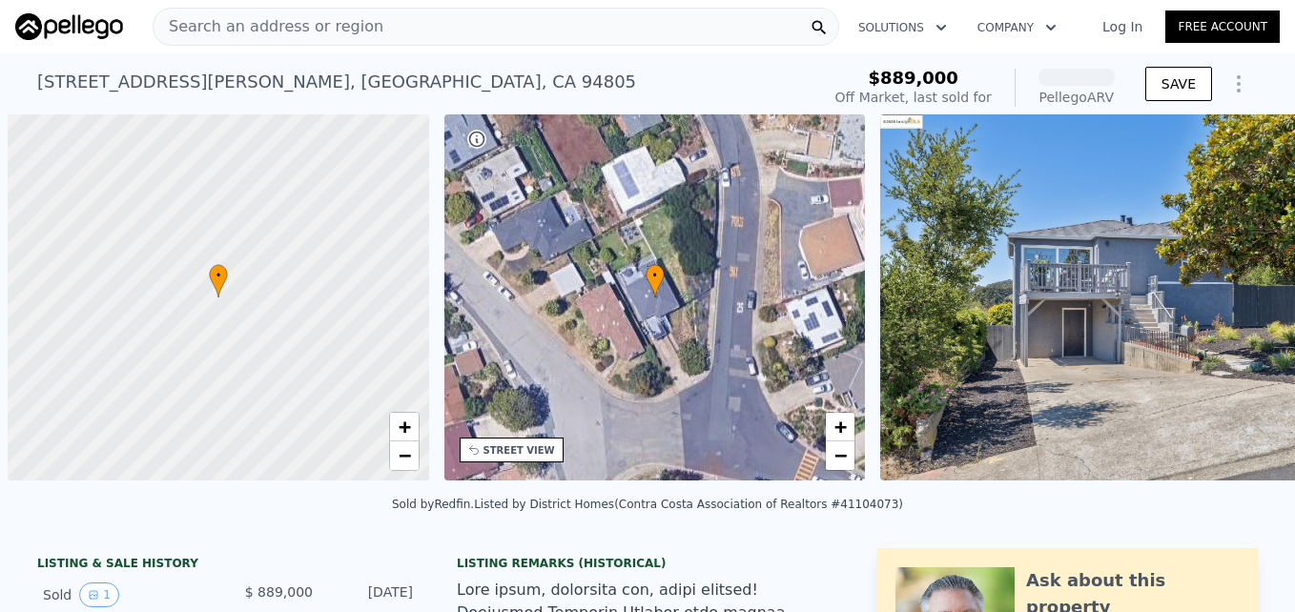
scroll to position [0, 8]
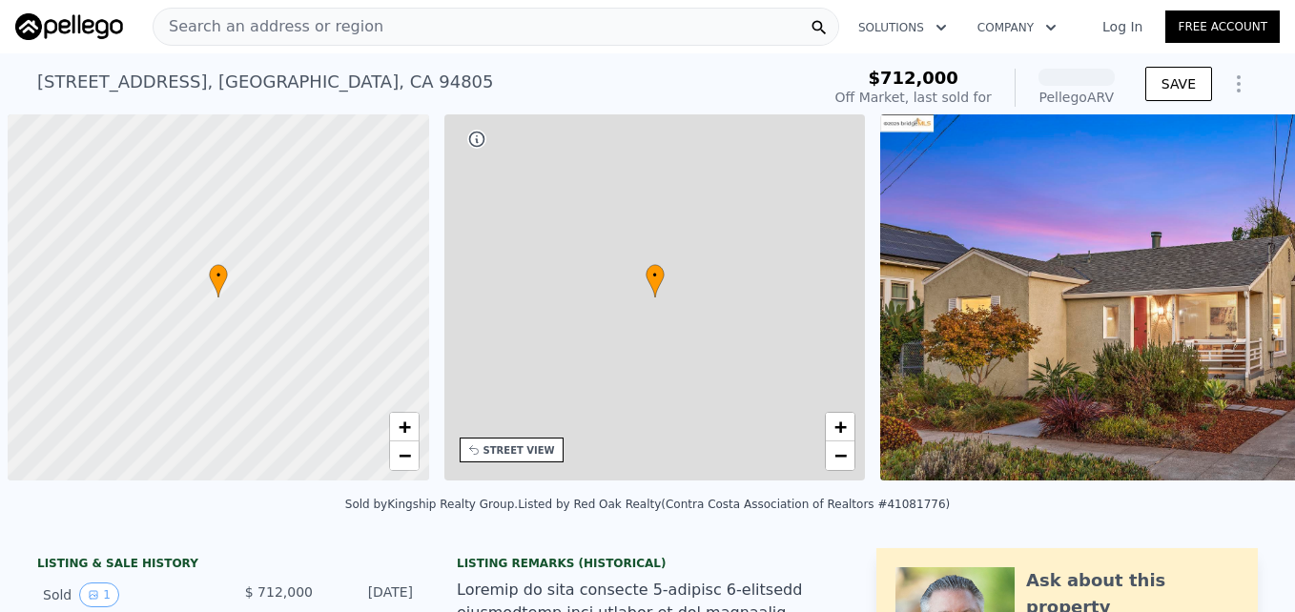
scroll to position [0, 8]
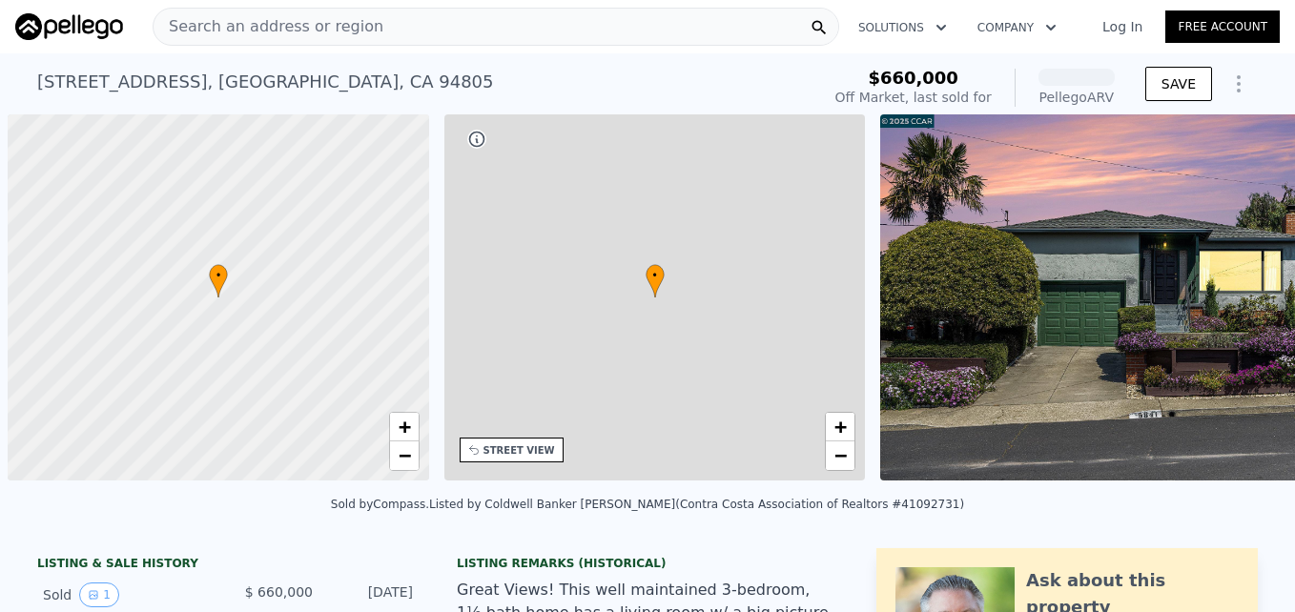
scroll to position [0, 8]
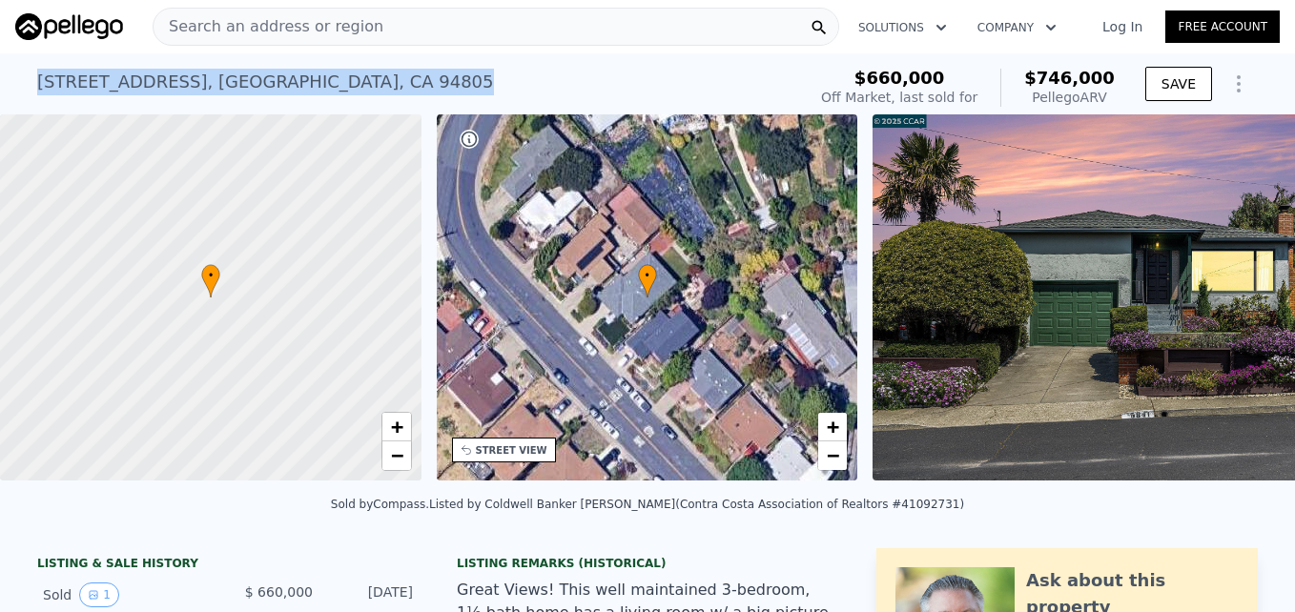
drag, startPoint x: 24, startPoint y: 79, endPoint x: 464, endPoint y: 70, distance: 440.7
click at [464, 70] on div "[STREET_ADDRESS] Sold [DATE] for $660k (~ARV $746k ) $660,000 Off Market, last …" at bounding box center [647, 83] width 1295 height 61
drag, startPoint x: 464, startPoint y: 70, endPoint x: 431, endPoint y: 77, distance: 34.2
copy div "[STREET_ADDRESS]"
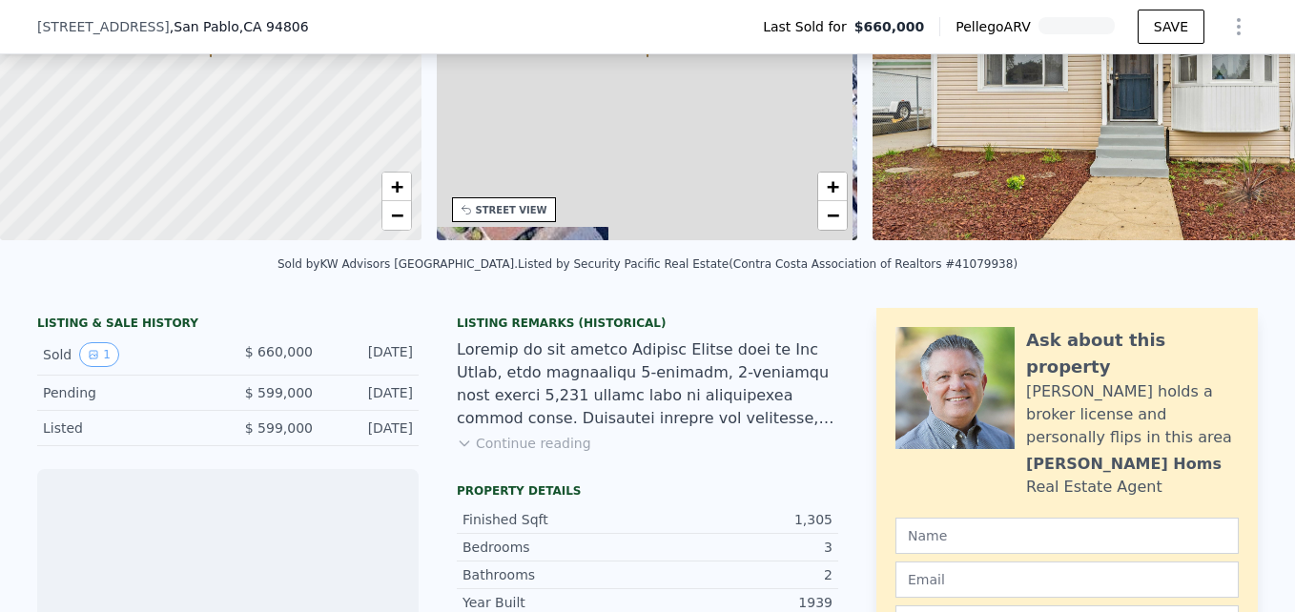
scroll to position [237, 0]
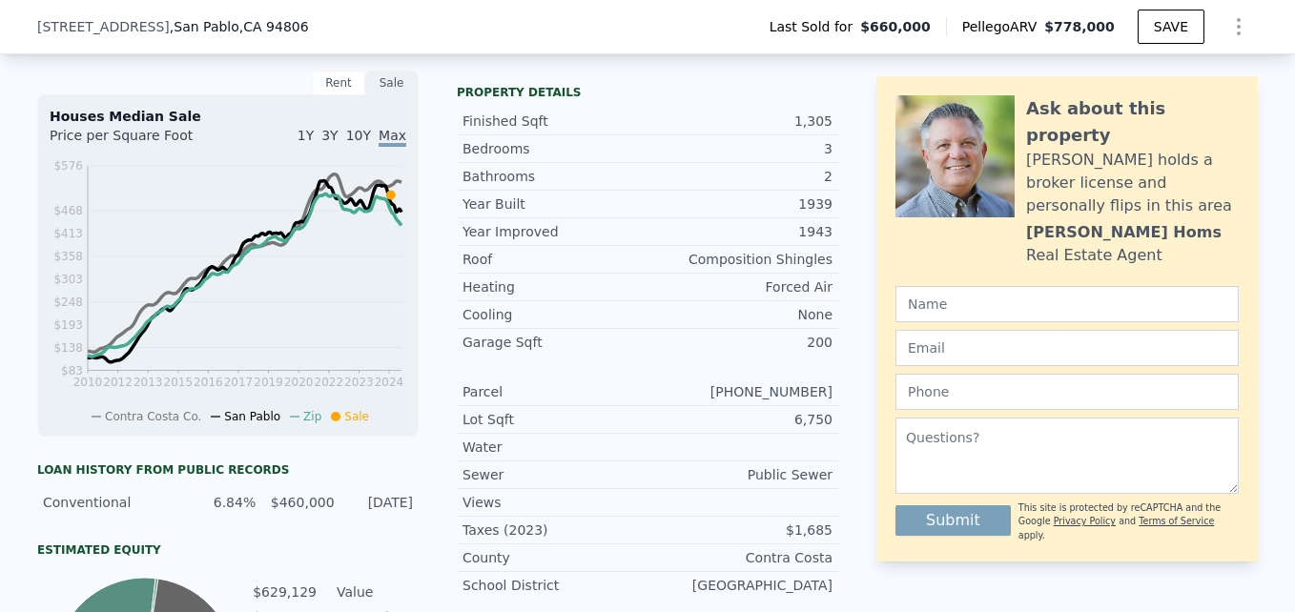
scroll to position [628, 0]
